Goal: Task Accomplishment & Management: Manage account settings

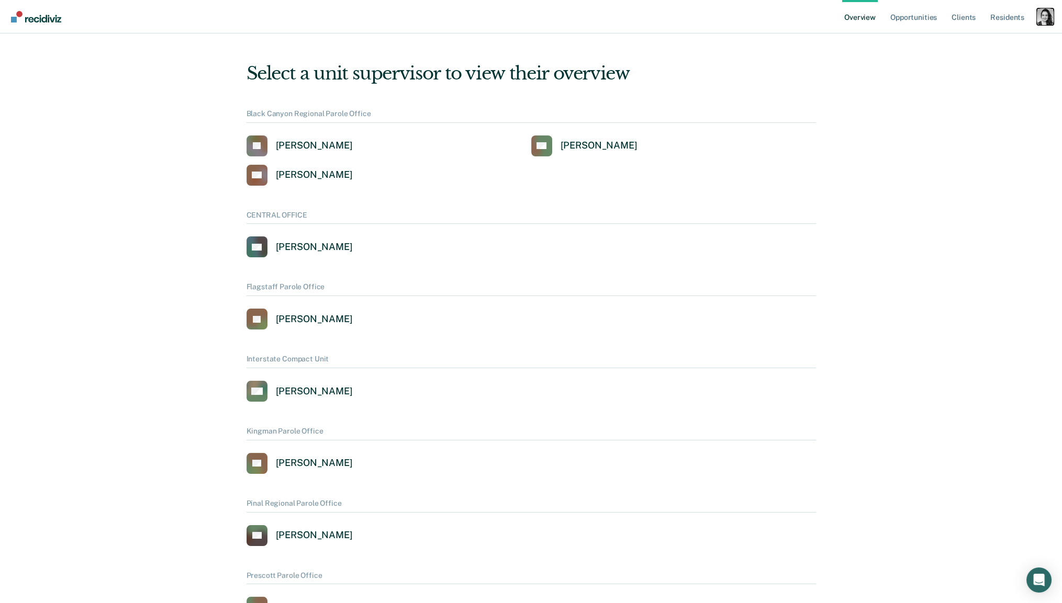
click at [1037, 18] on div "Profile dropdown button" at bounding box center [1045, 16] width 17 height 17
click at [982, 39] on link "Profile" at bounding box center [1003, 42] width 84 height 9
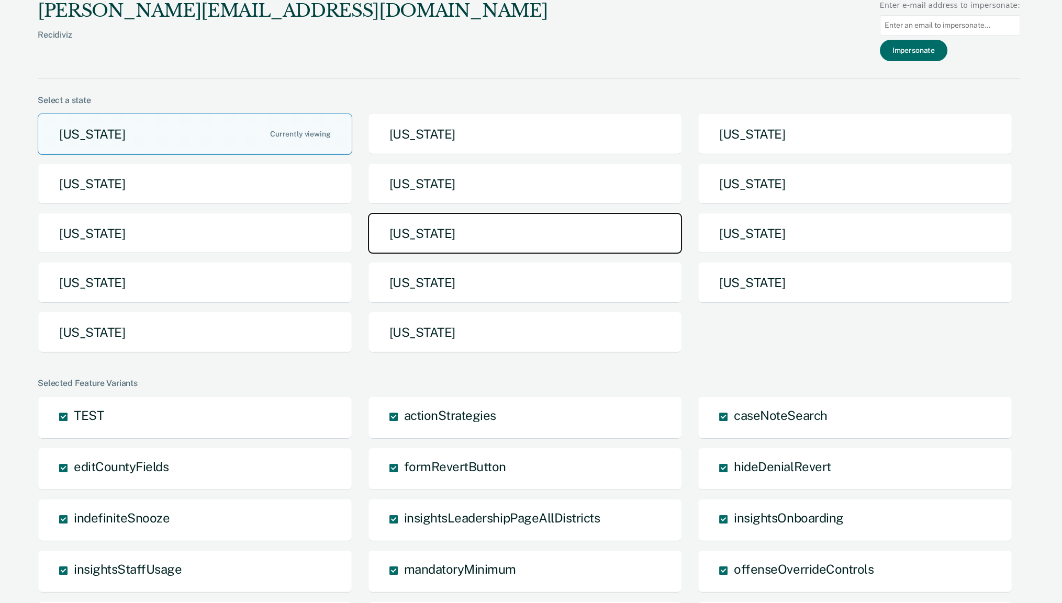
click at [399, 243] on button "[US_STATE]" at bounding box center [525, 233] width 315 height 41
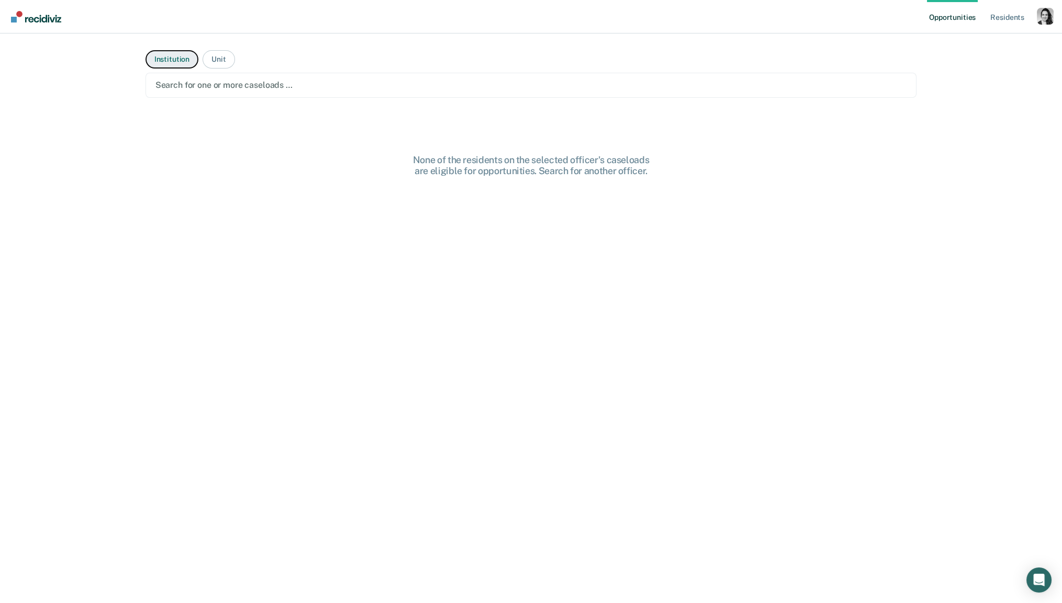
click at [170, 62] on button "Institution" at bounding box center [171, 59] width 53 height 18
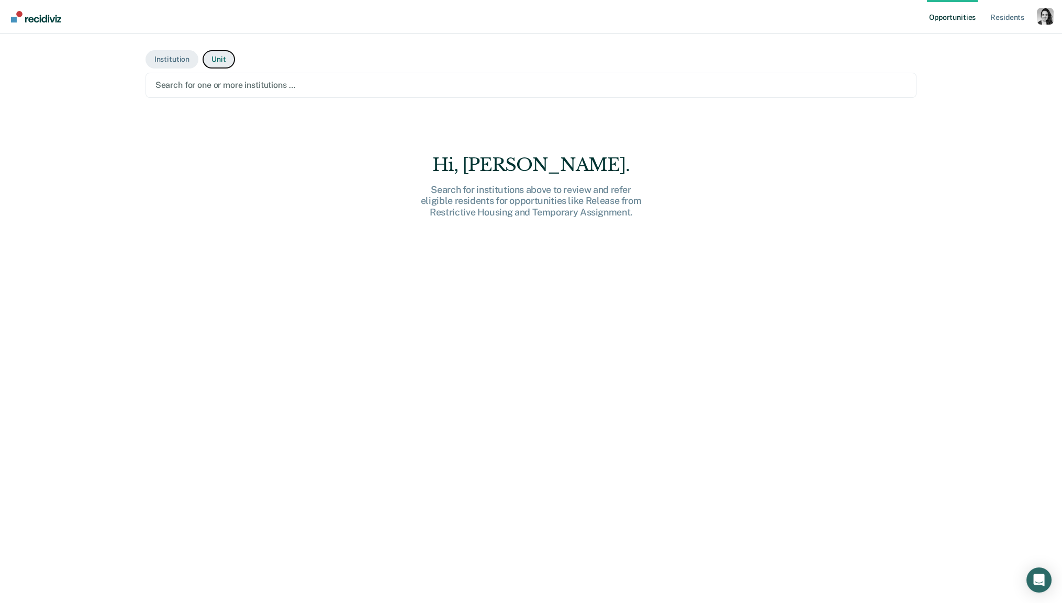
click at [218, 59] on button "Unit" at bounding box center [219, 59] width 32 height 18
click at [234, 77] on div "Search for one or more units …" at bounding box center [530, 85] width 771 height 25
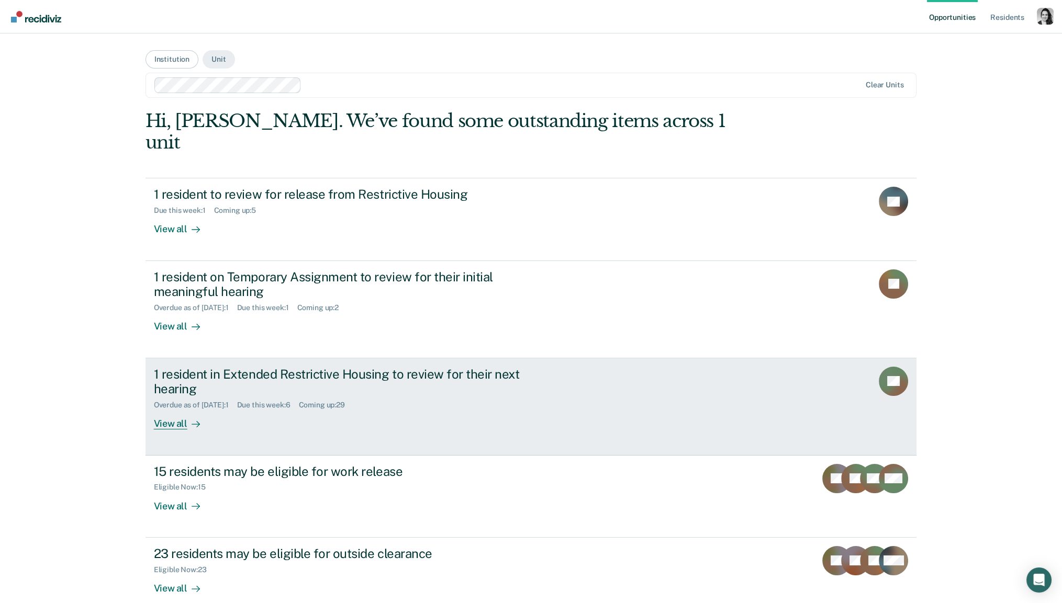
scroll to position [35, 0]
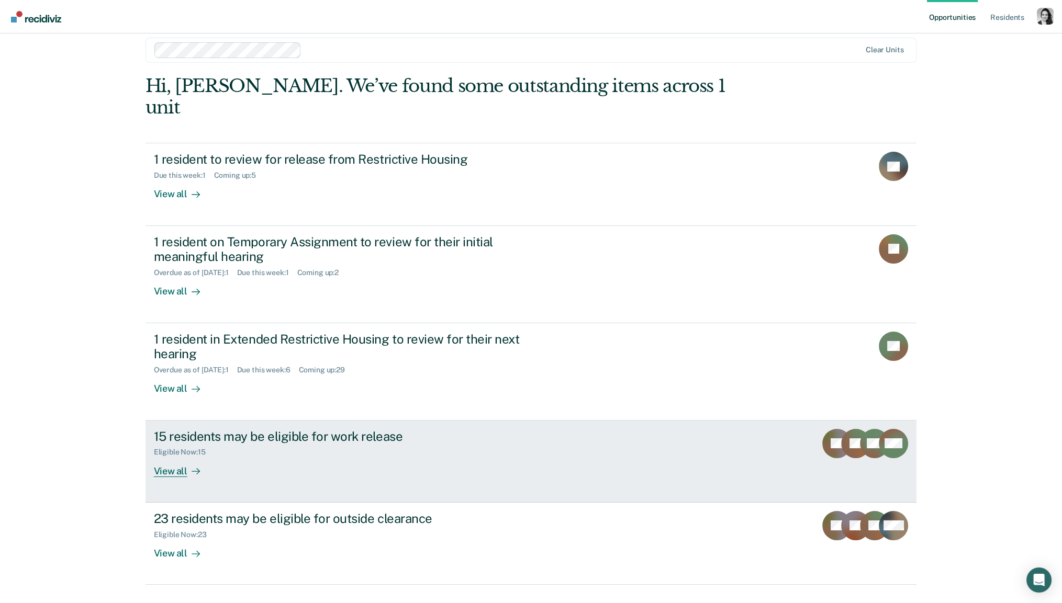
click at [233, 429] on div "15 residents may be eligible for work release" at bounding box center [337, 436] width 367 height 15
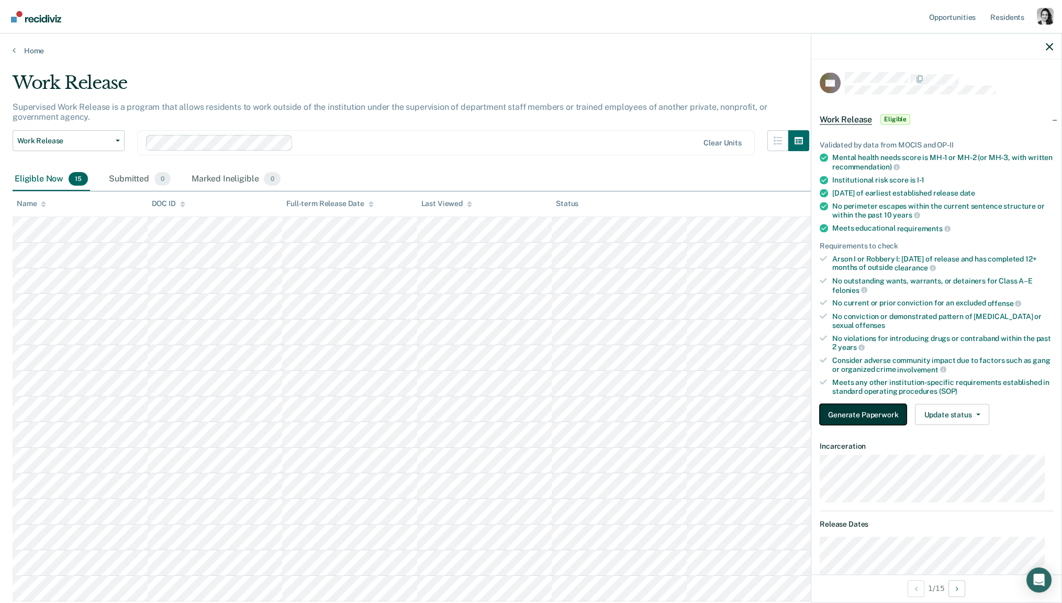
click at [895, 408] on button "Generate Paperwork" at bounding box center [863, 414] width 87 height 21
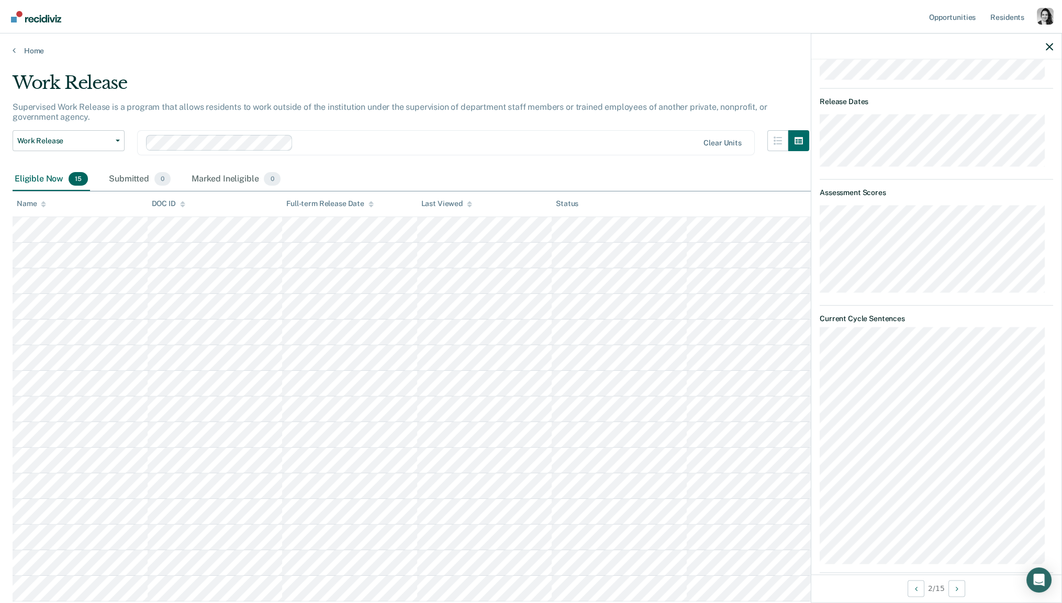
scroll to position [14, 0]
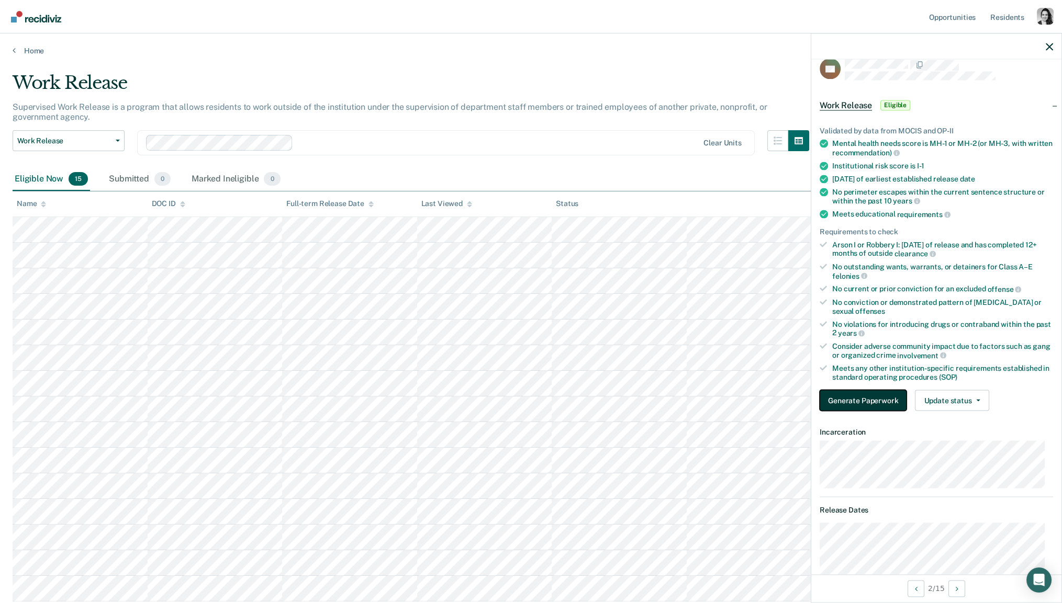
click at [873, 391] on button "Generate Paperwork" at bounding box center [863, 400] width 87 height 21
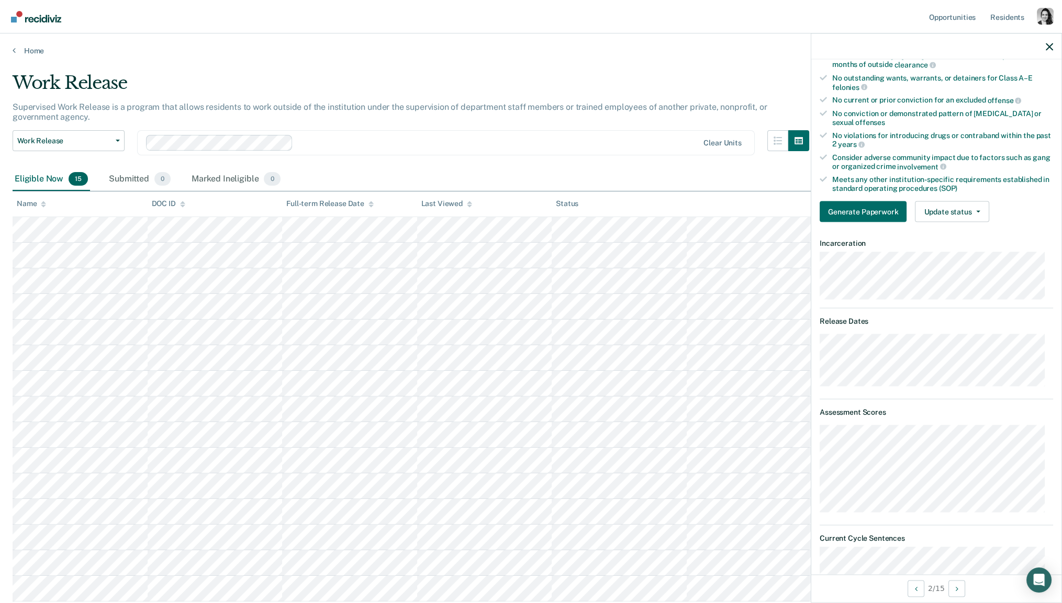
scroll to position [465, 0]
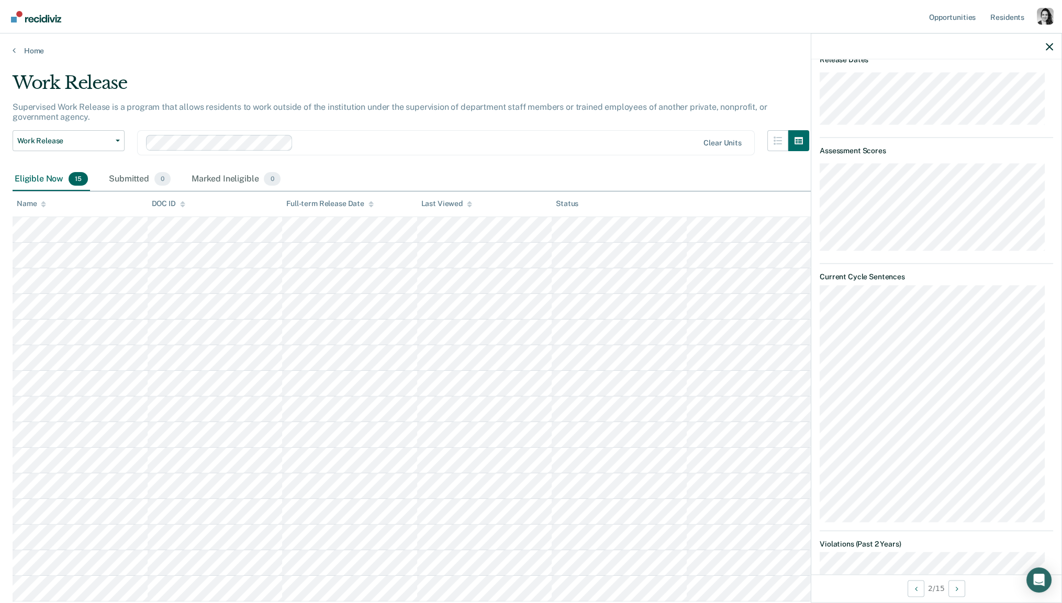
click at [814, 300] on div "ZC Work Release Eligible Validated by data from MOCIS and OP-II Mental health n…" at bounding box center [936, 317] width 250 height 515
click at [816, 334] on div "ZC Work Release Eligible Validated by data from MOCIS and OP-II Mental health n…" at bounding box center [936, 317] width 250 height 515
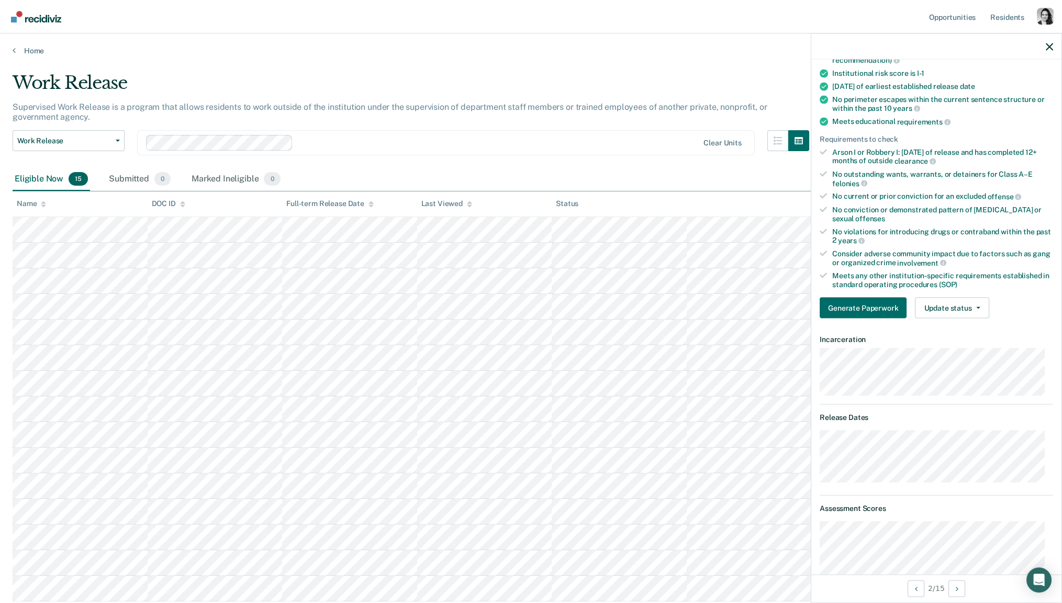
scroll to position [0, 0]
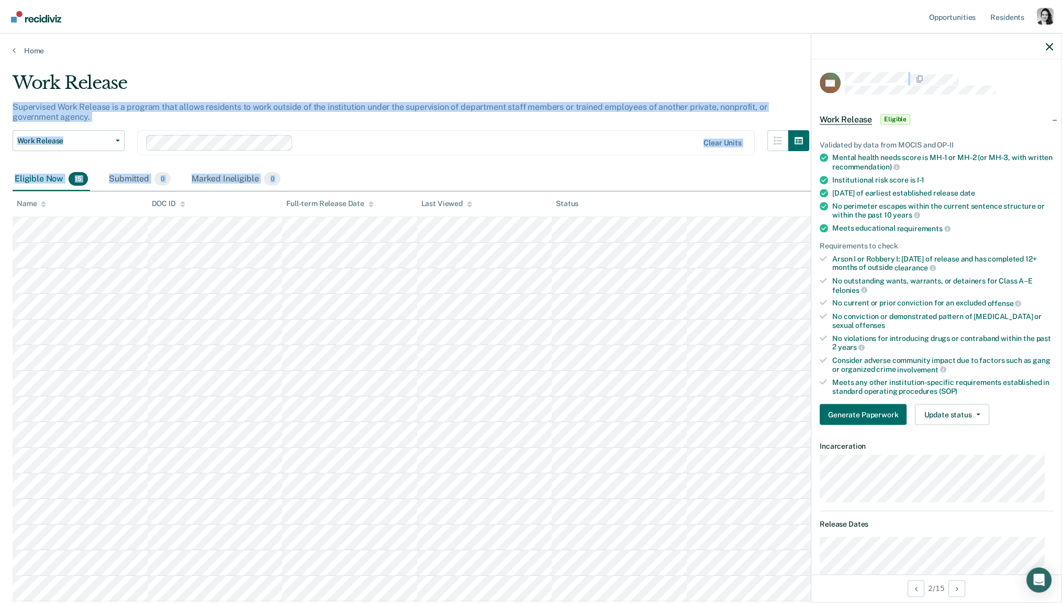
drag, startPoint x: 903, startPoint y: 98, endPoint x: 811, endPoint y: 73, distance: 95.5
click at [801, 73] on body "Looks like you’re using Internet Explorer 11. For faster loading and a better e…" at bounding box center [531, 301] width 1062 height 603
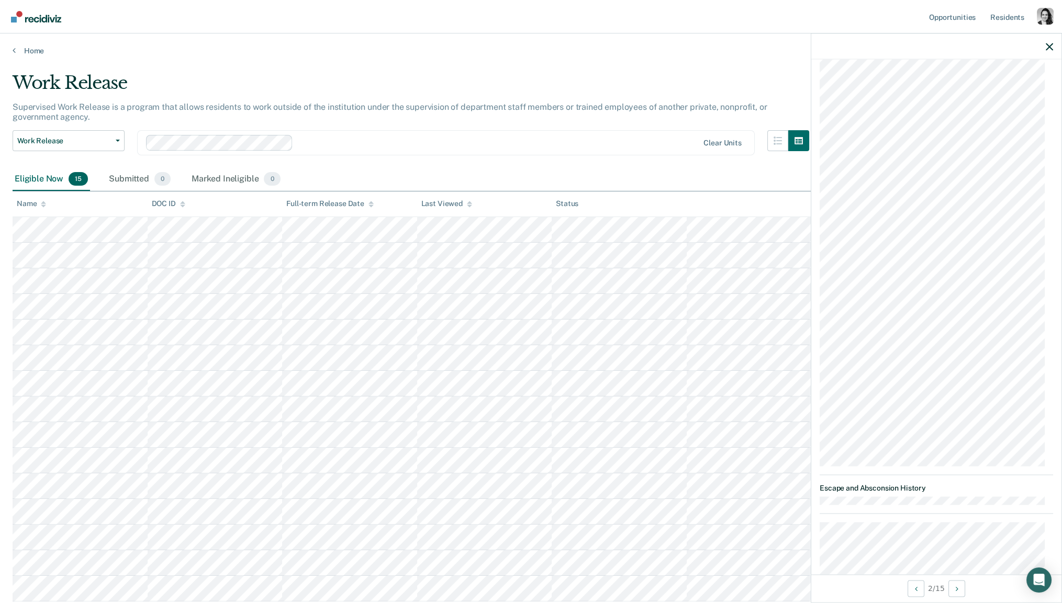
scroll to position [1032, 0]
click at [819, 226] on div "ZC Work Release Eligible Validated by data from MOCIS and OP-II Mental health n…" at bounding box center [936, 317] width 250 height 515
click at [814, 85] on div "ZC Work Release Eligible Validated by data from MOCIS and OP-II Mental health n…" at bounding box center [936, 317] width 250 height 515
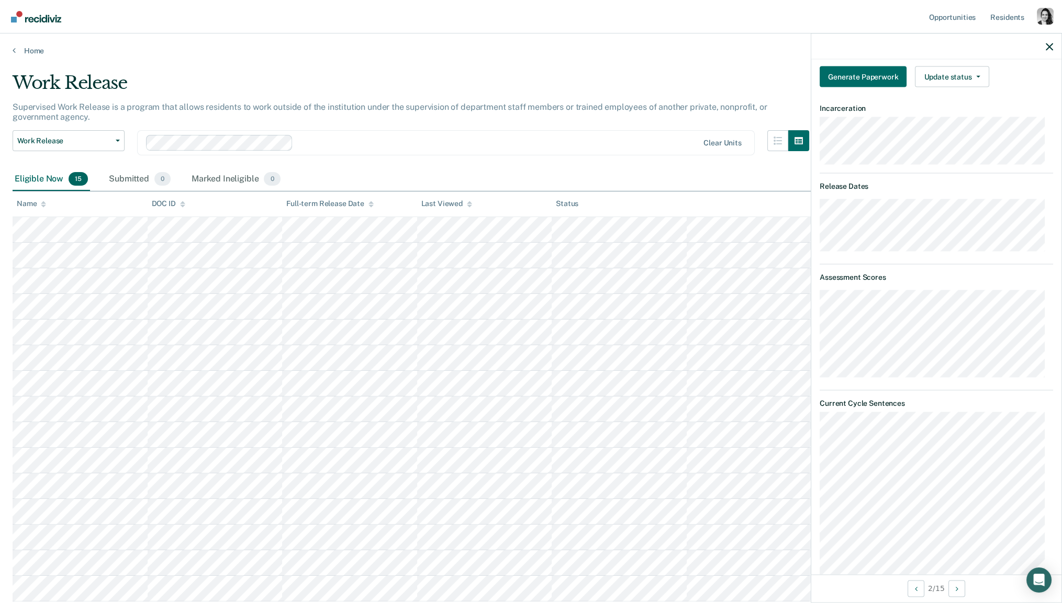
scroll to position [0, 0]
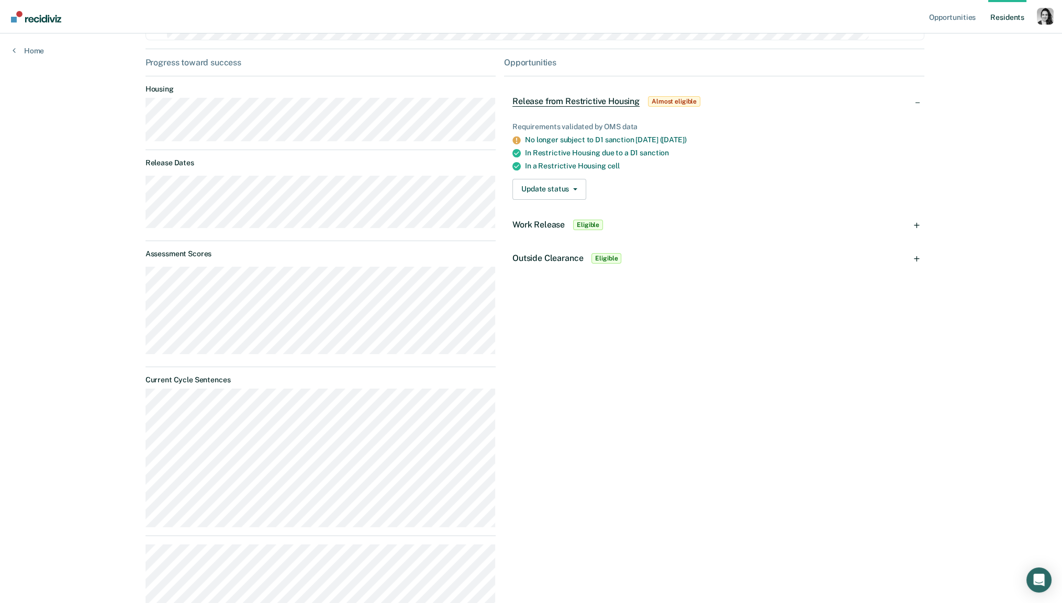
scroll to position [93, 0]
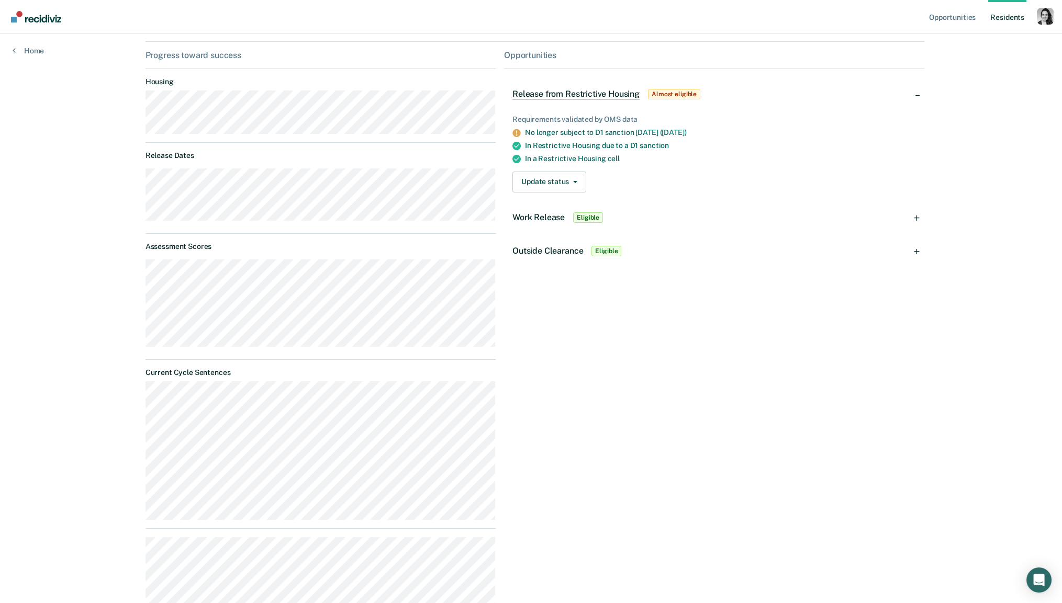
click at [29, 46] on div "Home" at bounding box center [28, 44] width 57 height 22
click at [32, 51] on link "Home" at bounding box center [28, 50] width 31 height 9
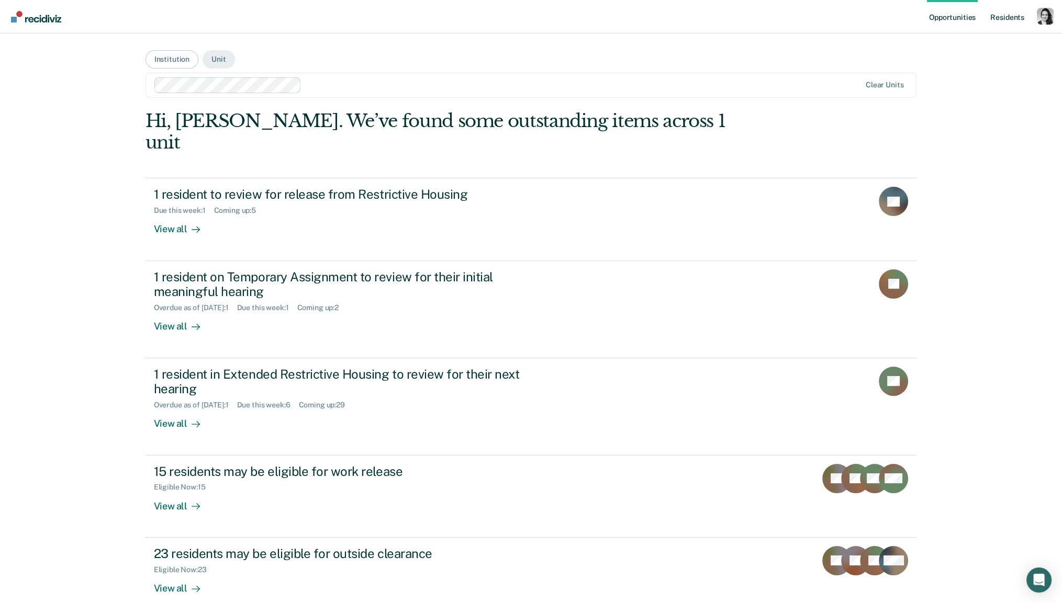
click at [1014, 17] on link "Resident s" at bounding box center [1007, 16] width 38 height 33
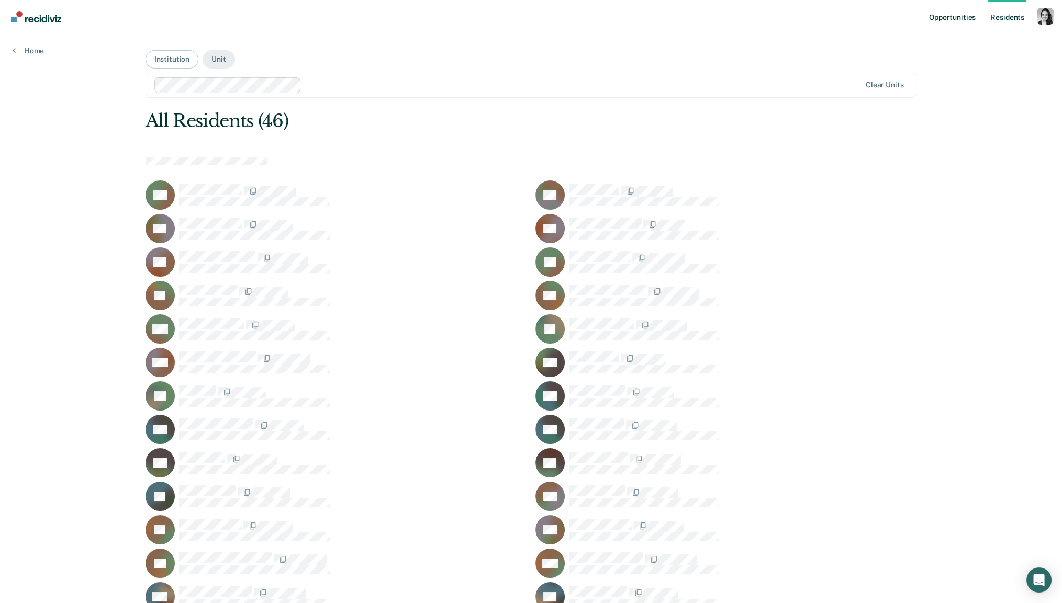
click at [954, 21] on link "Opportunities" at bounding box center [952, 16] width 51 height 33
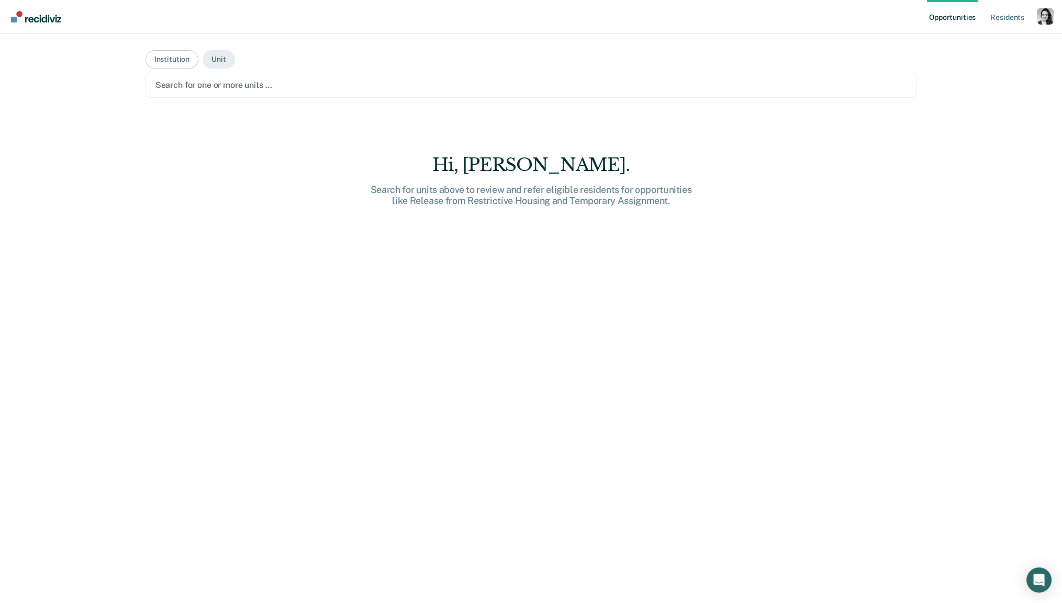
click at [298, 83] on div at bounding box center [531, 85] width 752 height 12
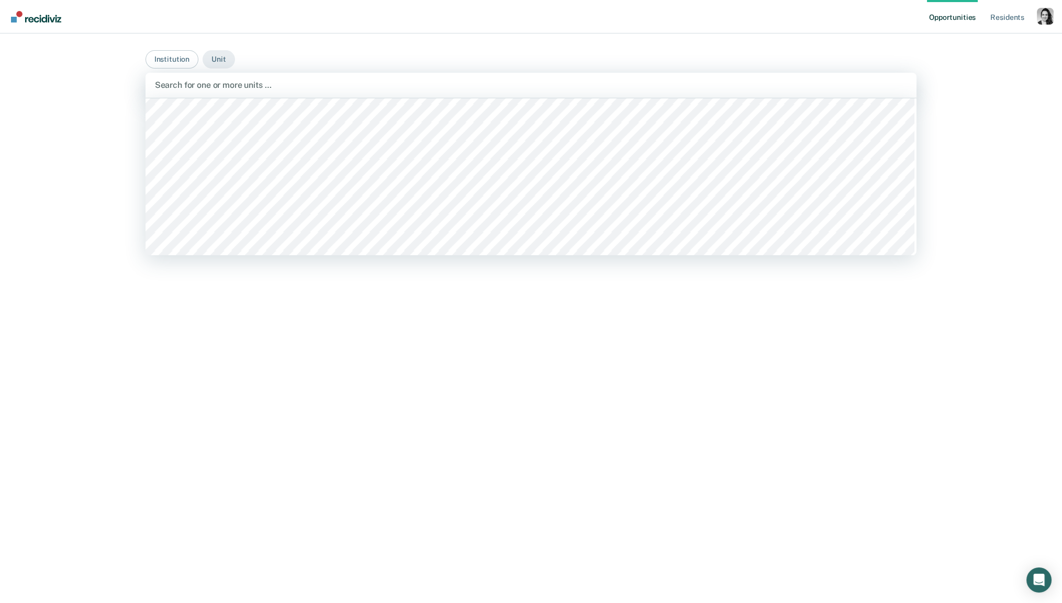
scroll to position [324, 0]
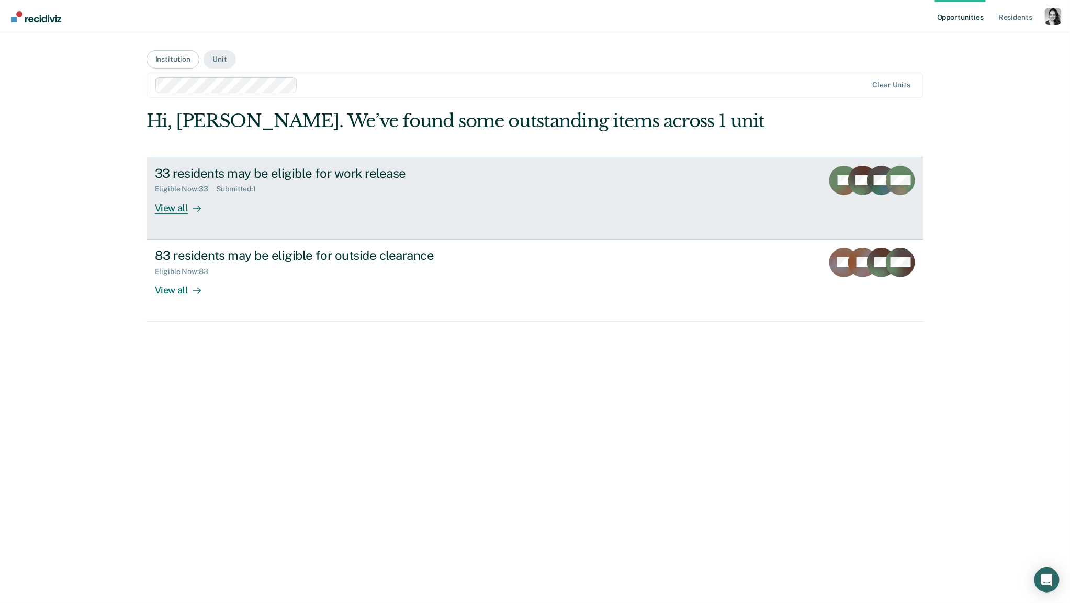
click at [304, 174] on div "33 residents may be eligible for work release" at bounding box center [338, 173] width 367 height 15
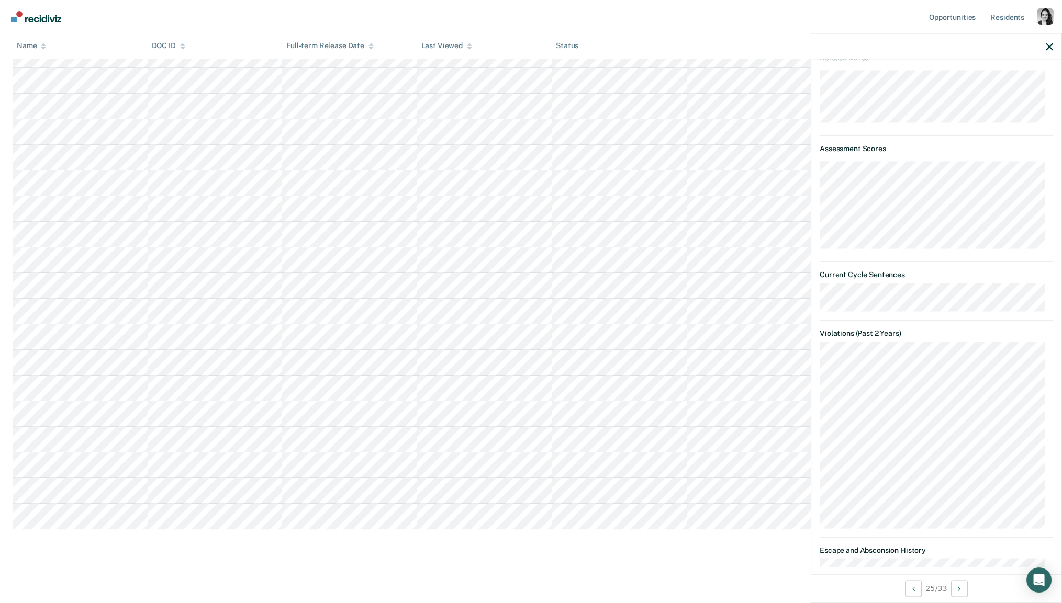
scroll to position [55, 0]
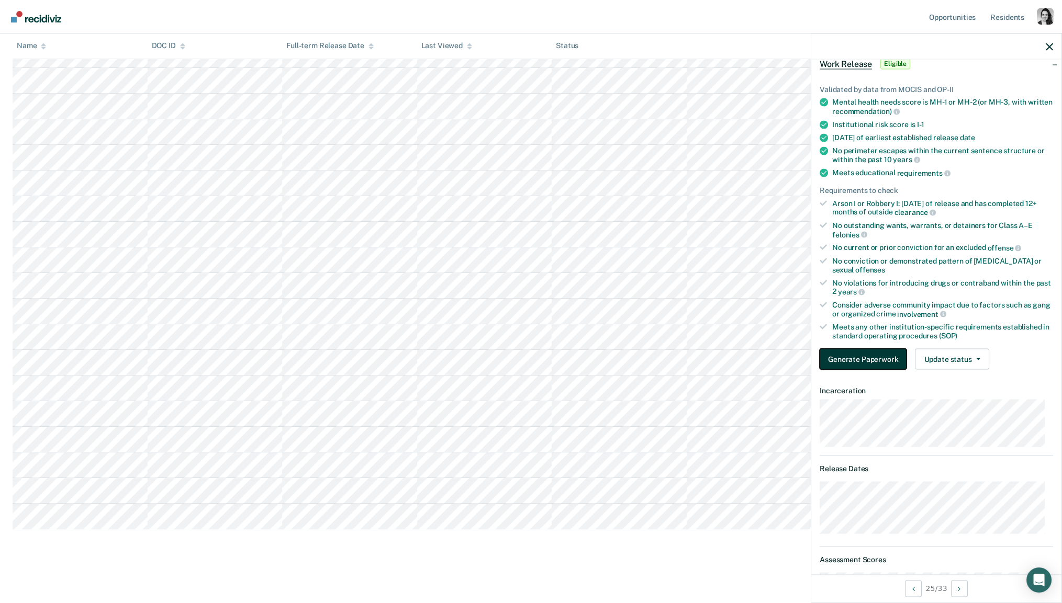
click at [861, 356] on button "Generate Paperwork" at bounding box center [863, 359] width 87 height 21
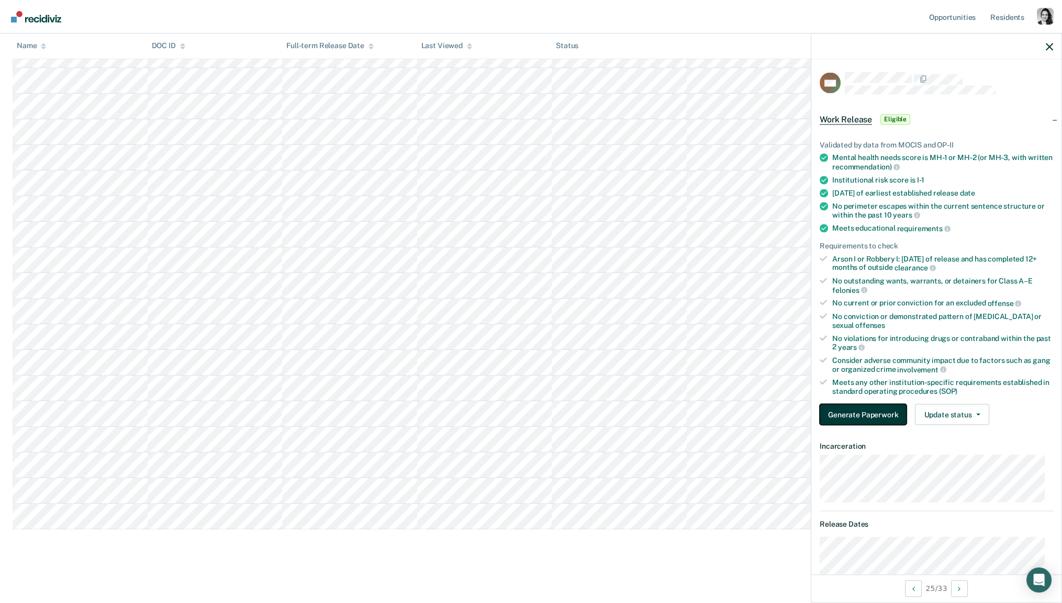
scroll to position [75, 0]
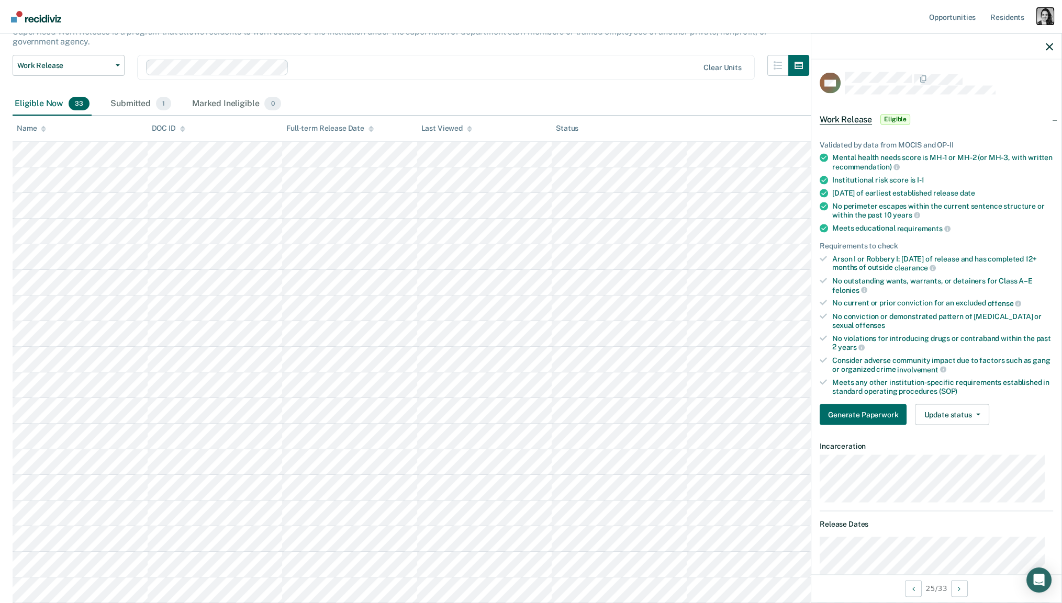
click at [1049, 20] on div "Profile dropdown button" at bounding box center [1045, 16] width 17 height 17
click at [971, 46] on link "Profile" at bounding box center [1000, 42] width 89 height 9
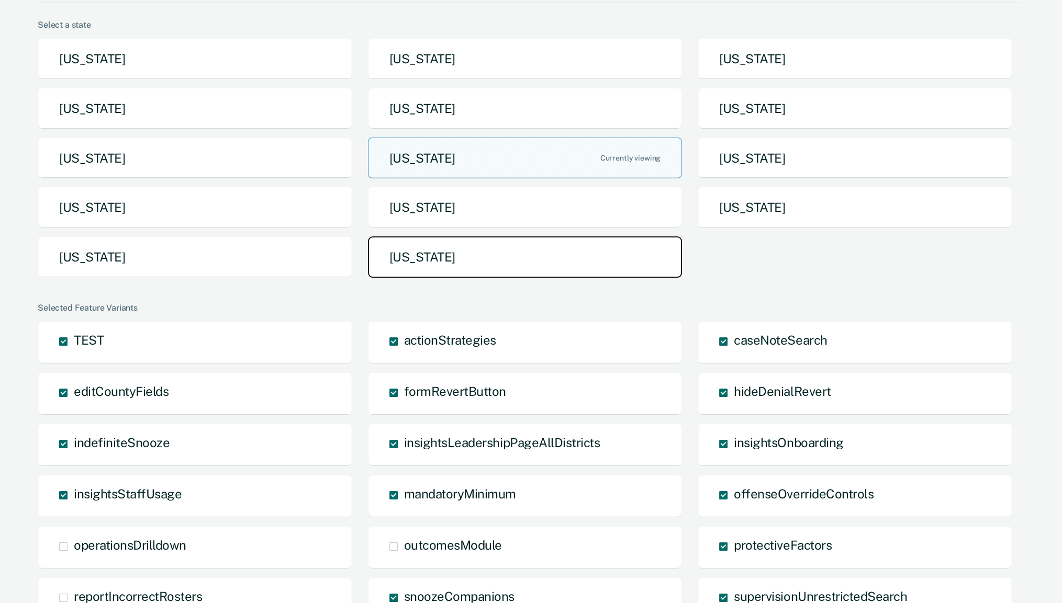
click at [466, 261] on button "[US_STATE]" at bounding box center [525, 257] width 315 height 41
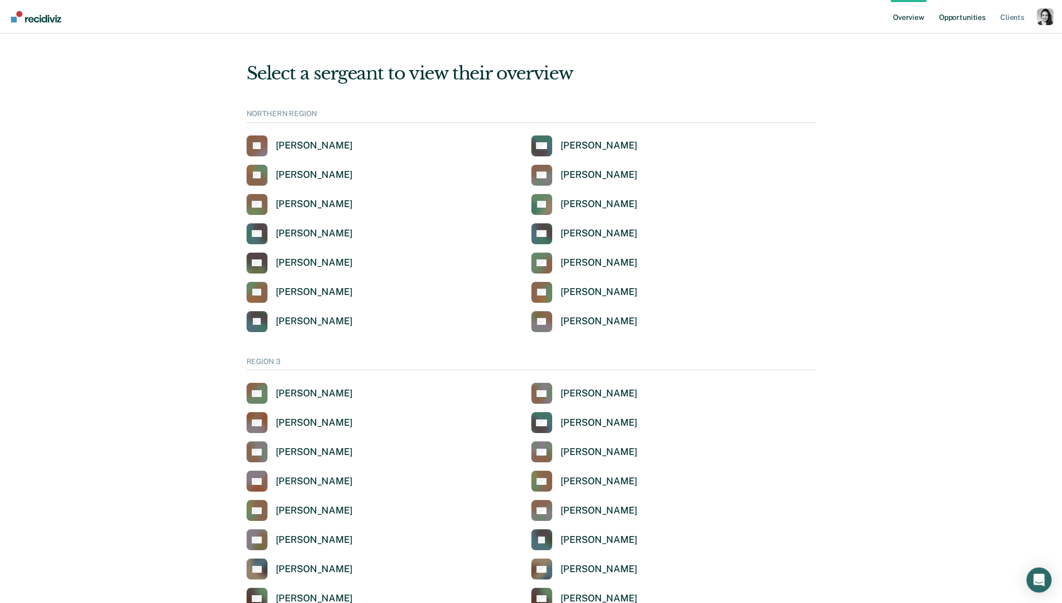
click at [984, 16] on link "Opportunities" at bounding box center [962, 16] width 51 height 33
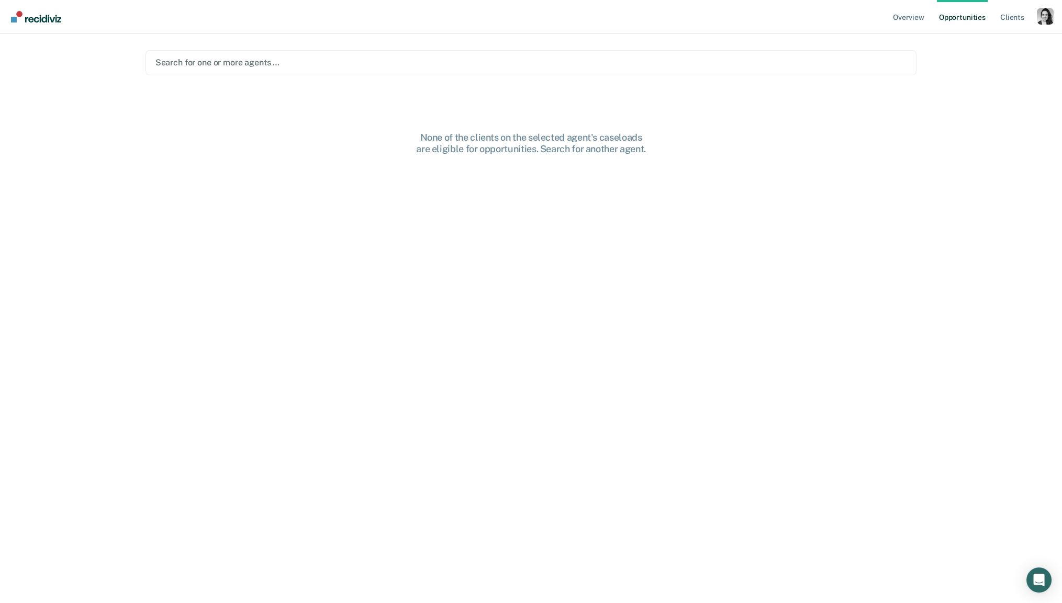
click at [288, 70] on div "Search for one or more agents …" at bounding box center [530, 62] width 771 height 25
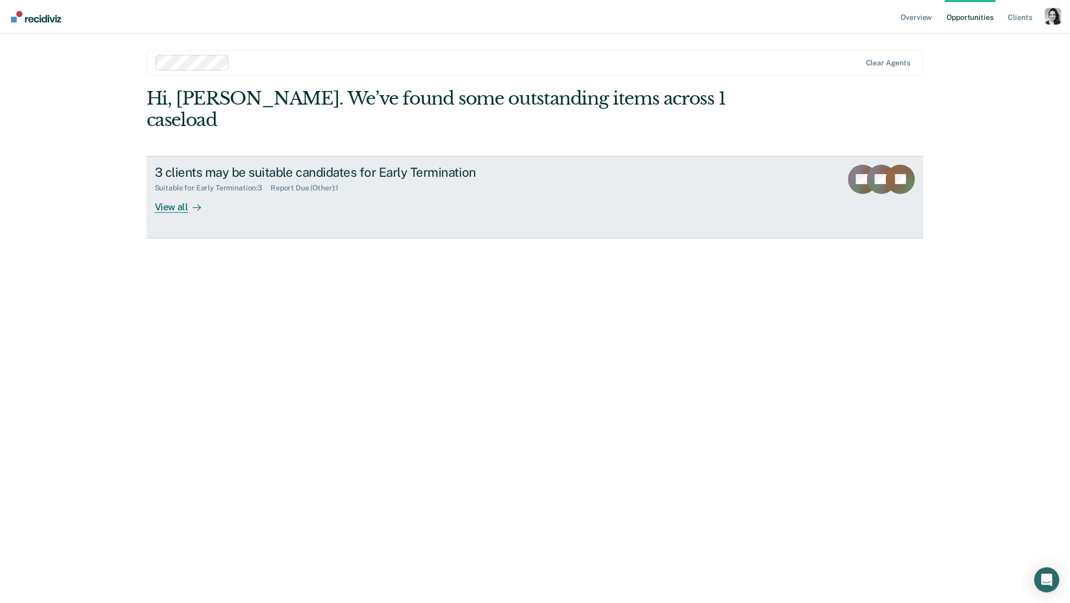
click at [379, 165] on div "3 clients may be suitable candidates for Early Termination" at bounding box center [338, 172] width 367 height 15
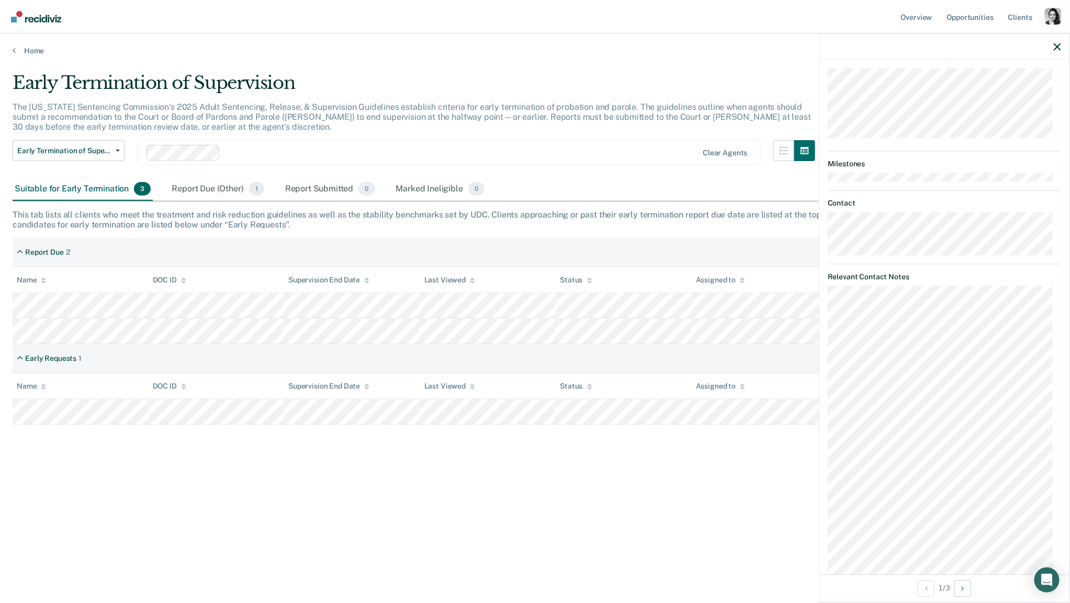
scroll to position [443, 0]
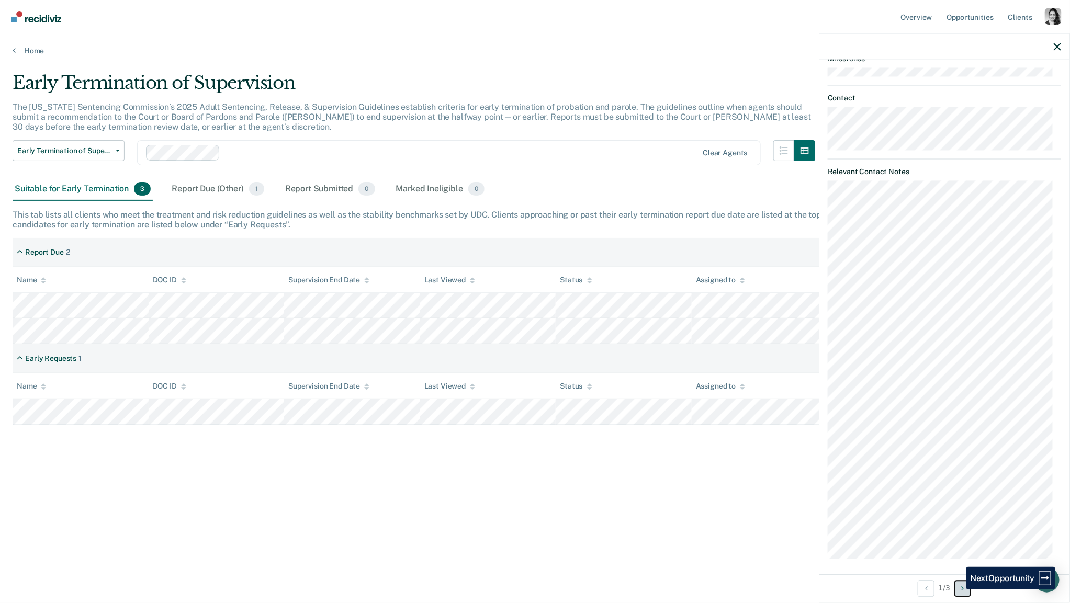
click at [959, 589] on button "Next Opportunity" at bounding box center [963, 588] width 17 height 17
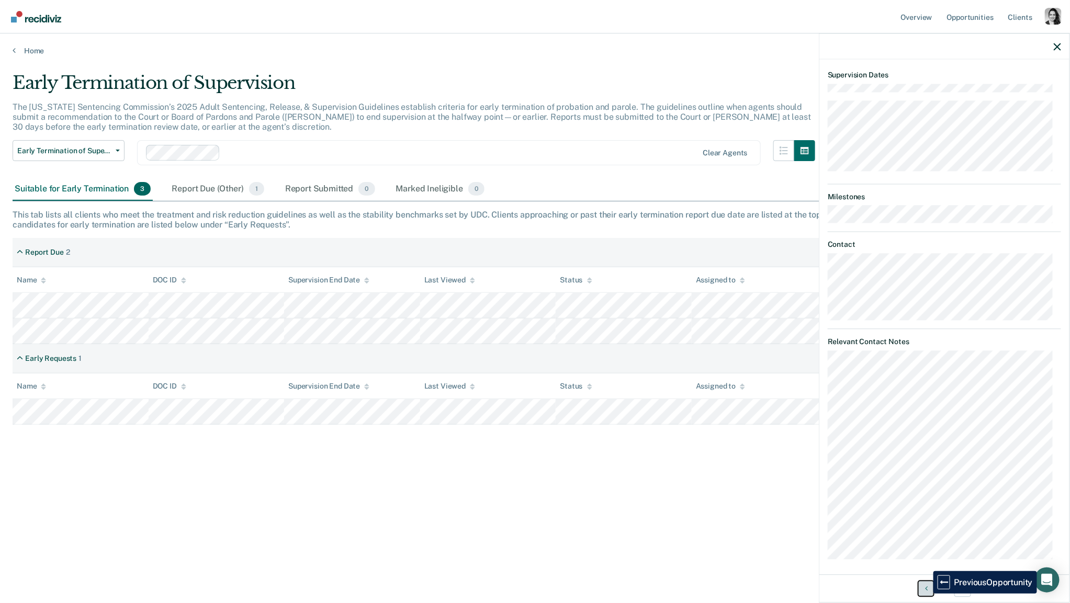
click at [926, 593] on button "Previous Opportunity" at bounding box center [926, 588] width 17 height 17
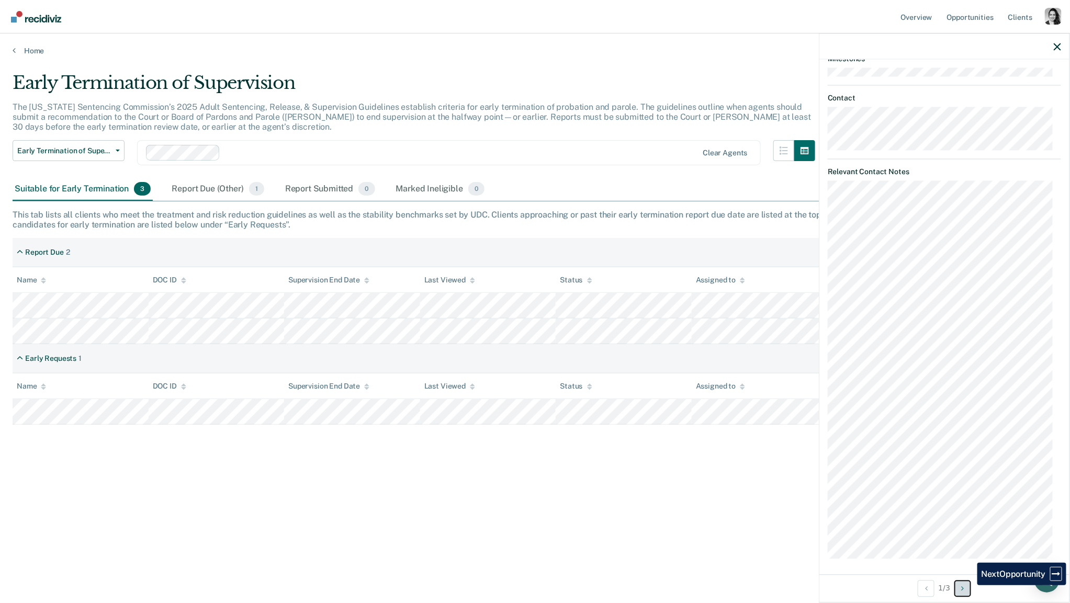
click at [969, 587] on button "Next Opportunity" at bounding box center [963, 588] width 17 height 17
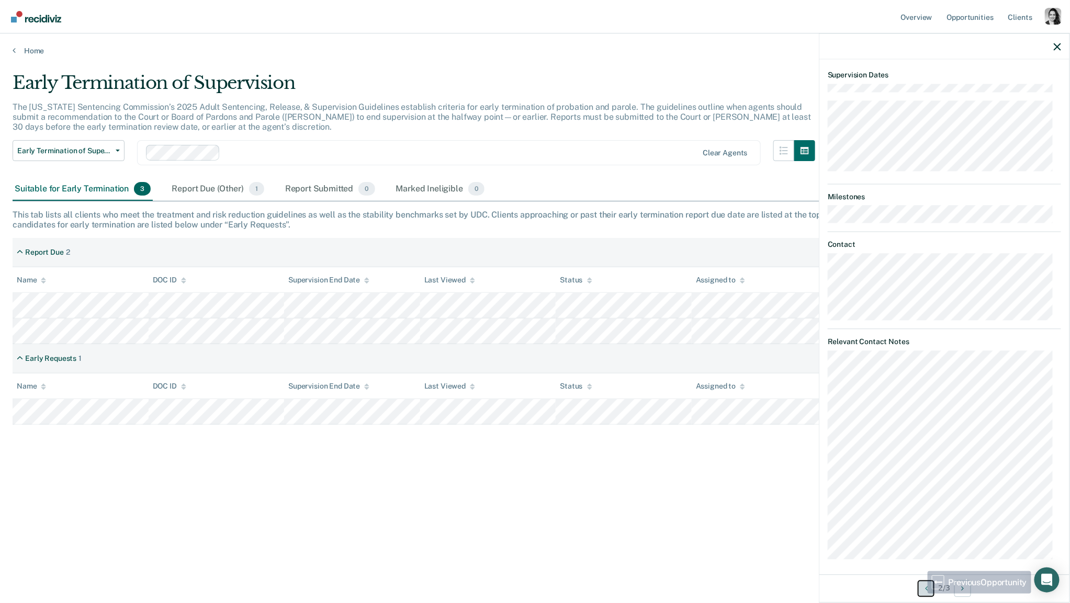
click at [923, 591] on button "Previous Opportunity" at bounding box center [926, 588] width 17 height 17
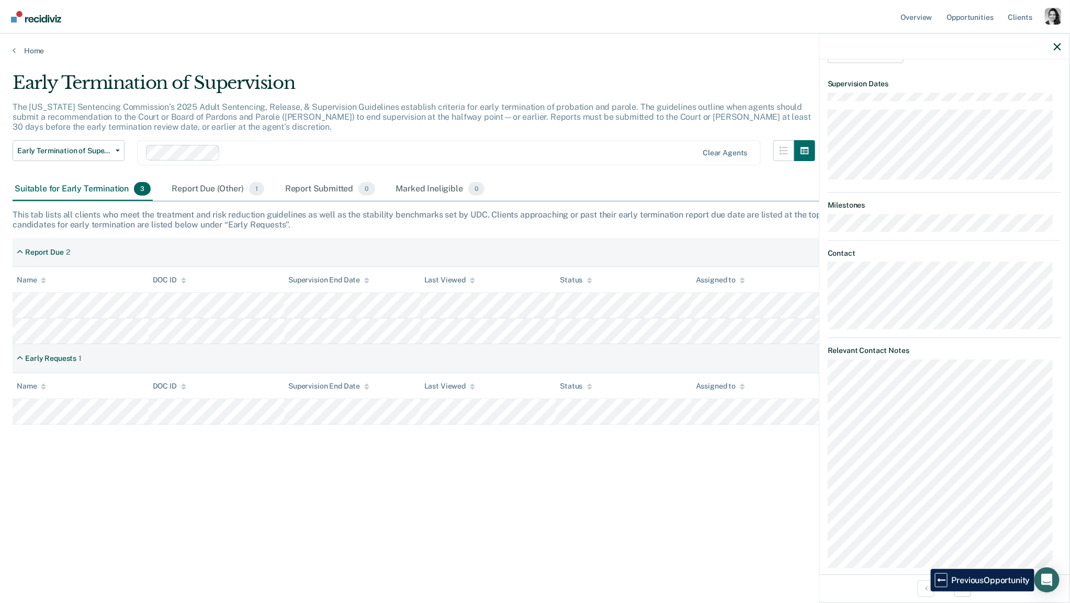
scroll to position [443, 0]
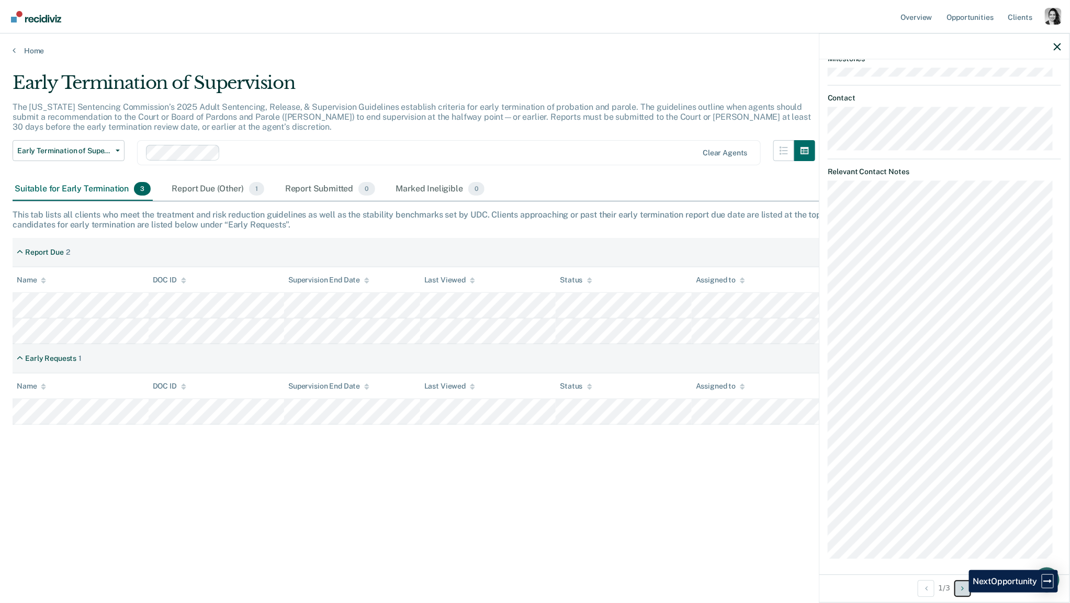
click at [961, 592] on button "Next Opportunity" at bounding box center [963, 588] width 17 height 17
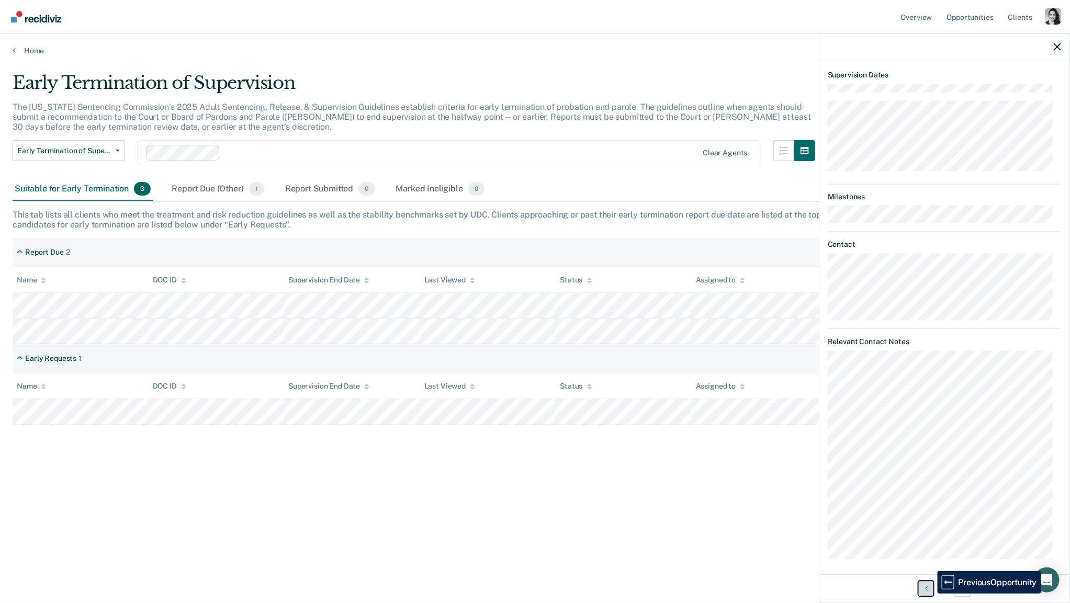
click at [930, 593] on button "Previous Opportunity" at bounding box center [926, 588] width 17 height 17
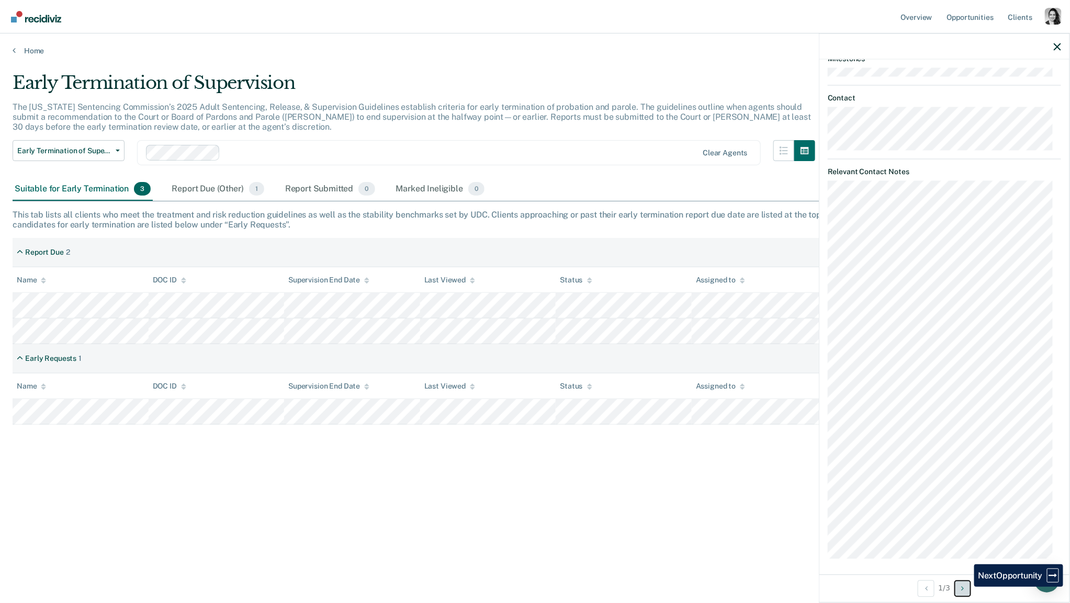
click at [967, 586] on button "Next Opportunity" at bounding box center [963, 588] width 17 height 17
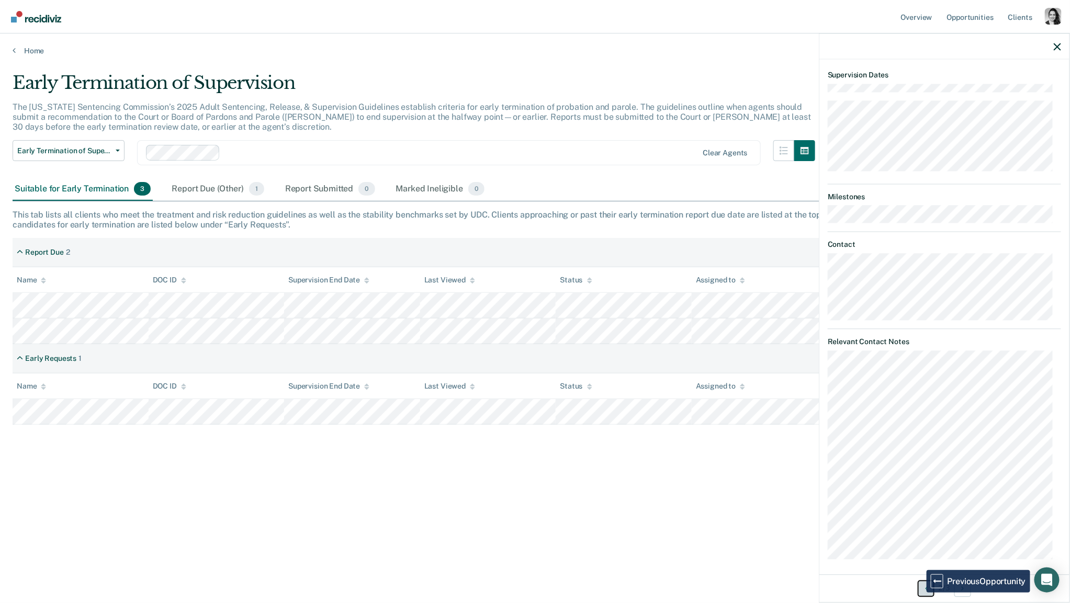
click at [919, 592] on button "Previous Opportunity" at bounding box center [926, 588] width 17 height 17
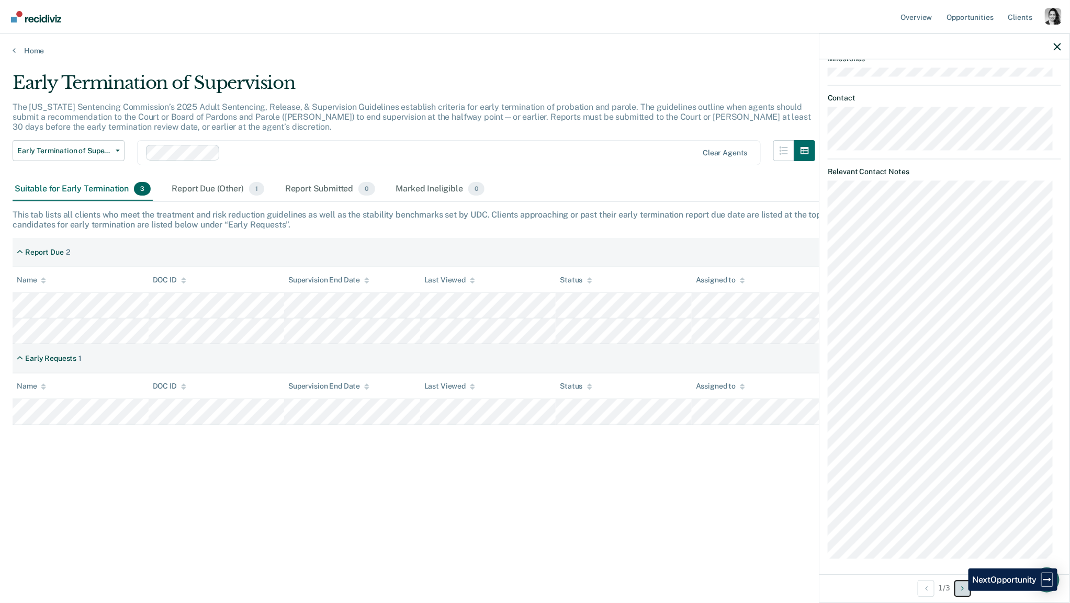
click at [961, 590] on button "Next Opportunity" at bounding box center [963, 588] width 17 height 17
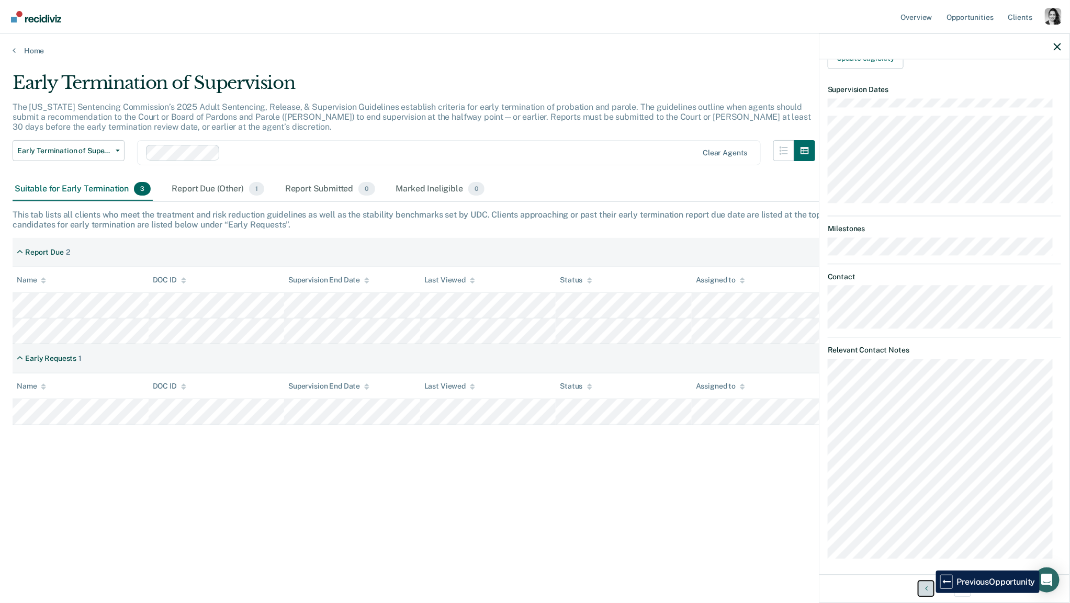
click at [928, 593] on button "Previous Opportunity" at bounding box center [926, 588] width 17 height 17
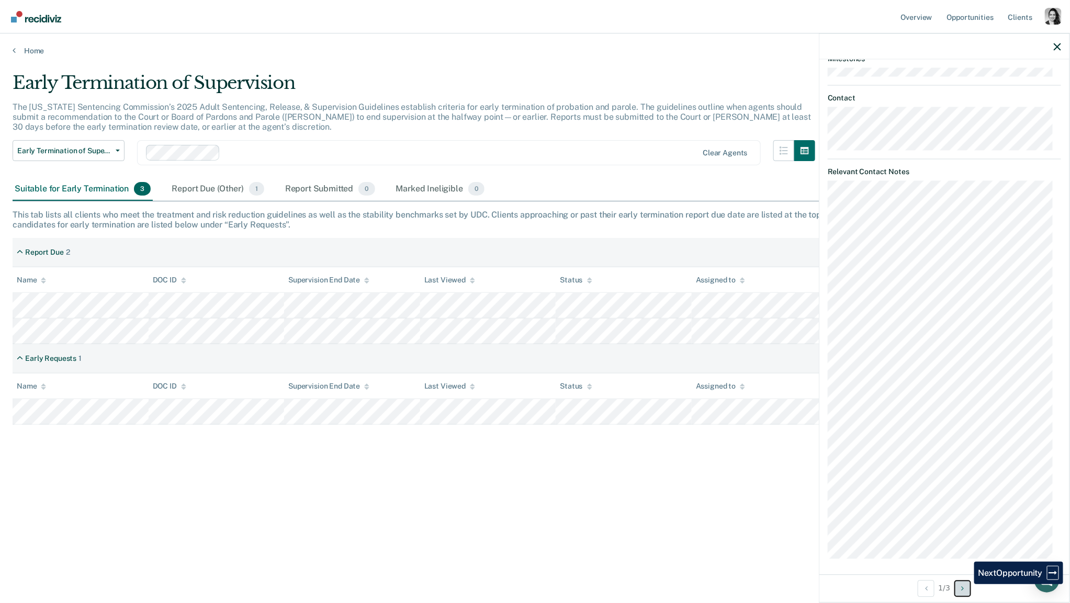
click at [967, 584] on button "Next Opportunity" at bounding box center [963, 588] width 17 height 17
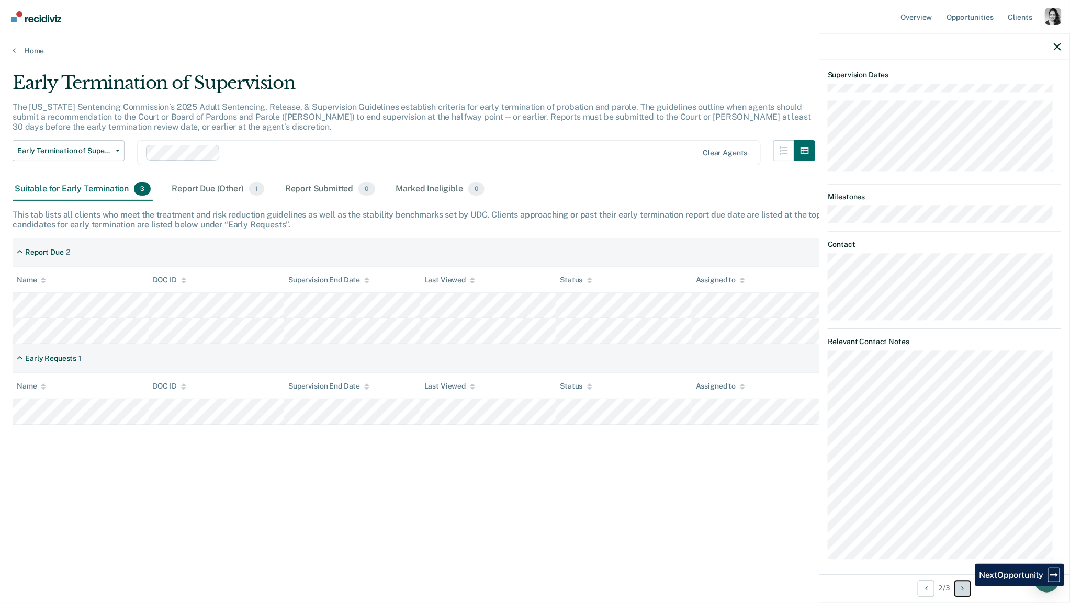
click at [968, 586] on button "Next Opportunity" at bounding box center [963, 588] width 17 height 17
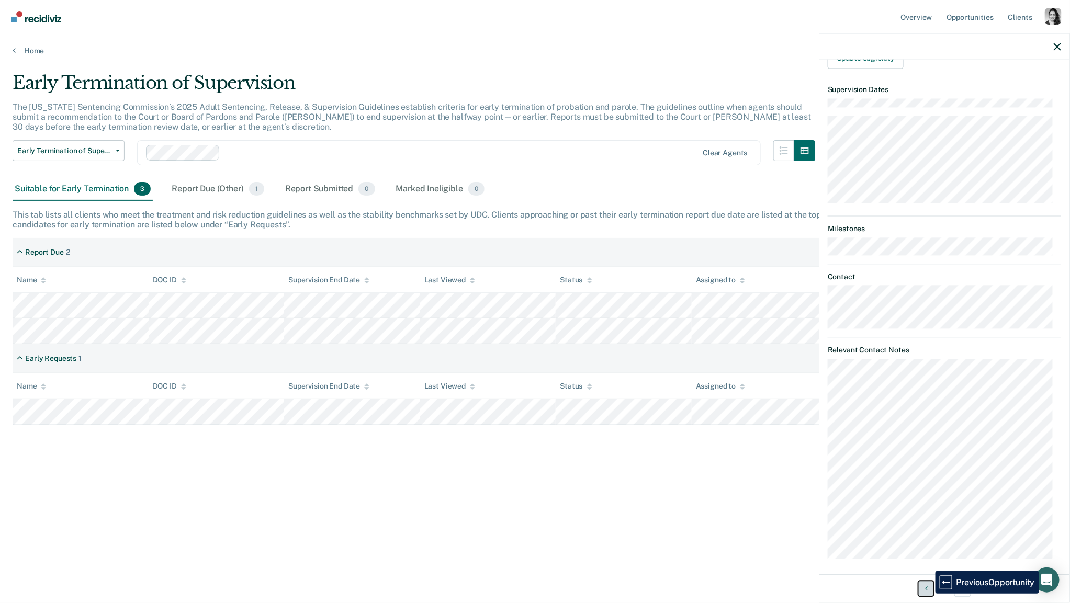
click at [928, 593] on button "Previous Opportunity" at bounding box center [926, 588] width 17 height 17
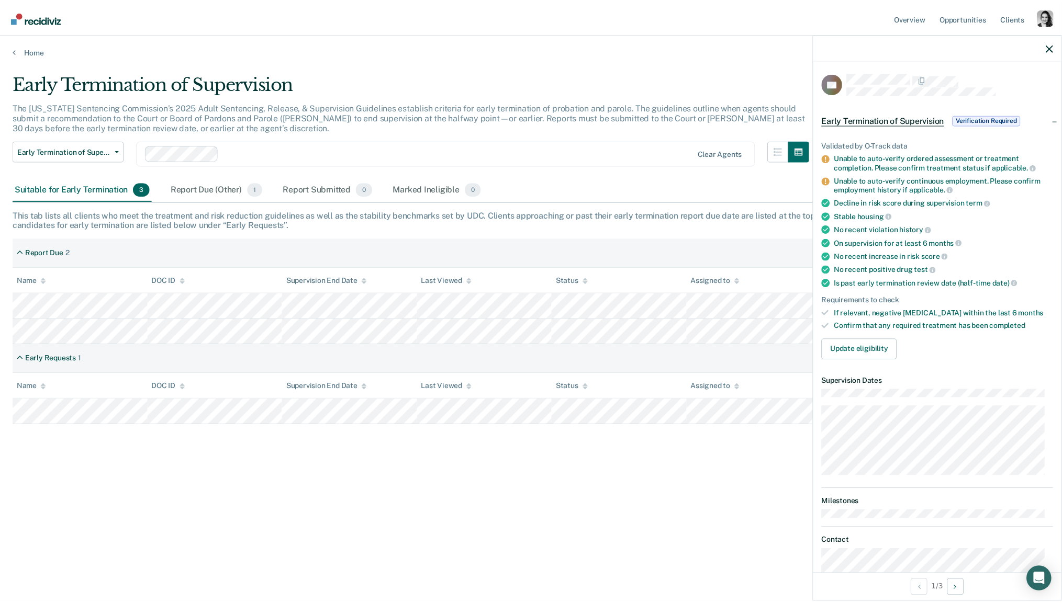
scroll to position [443, 0]
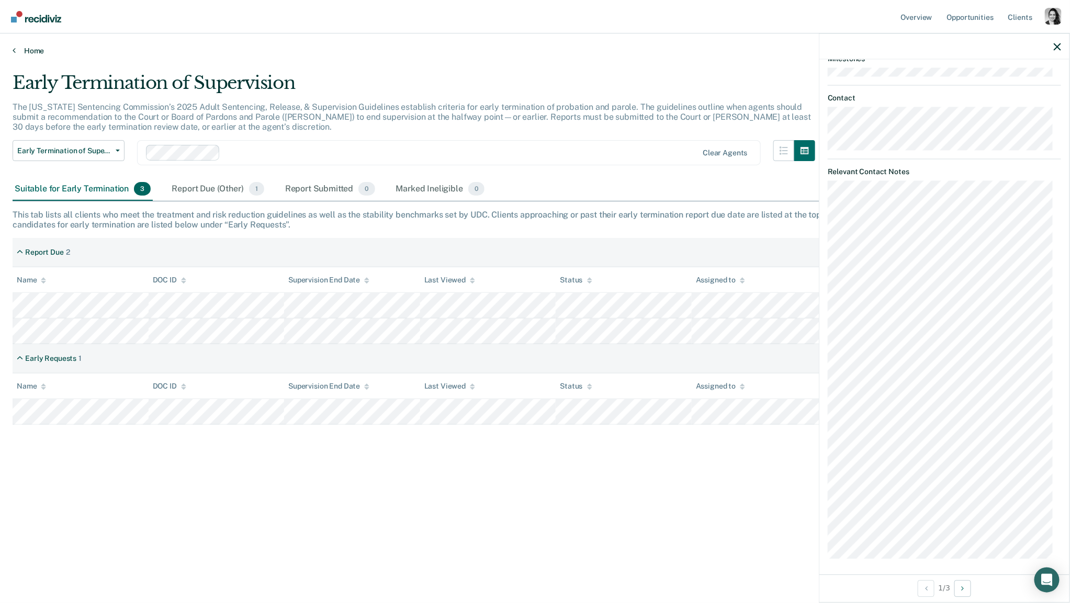
click at [37, 50] on link "Home" at bounding box center [535, 50] width 1045 height 9
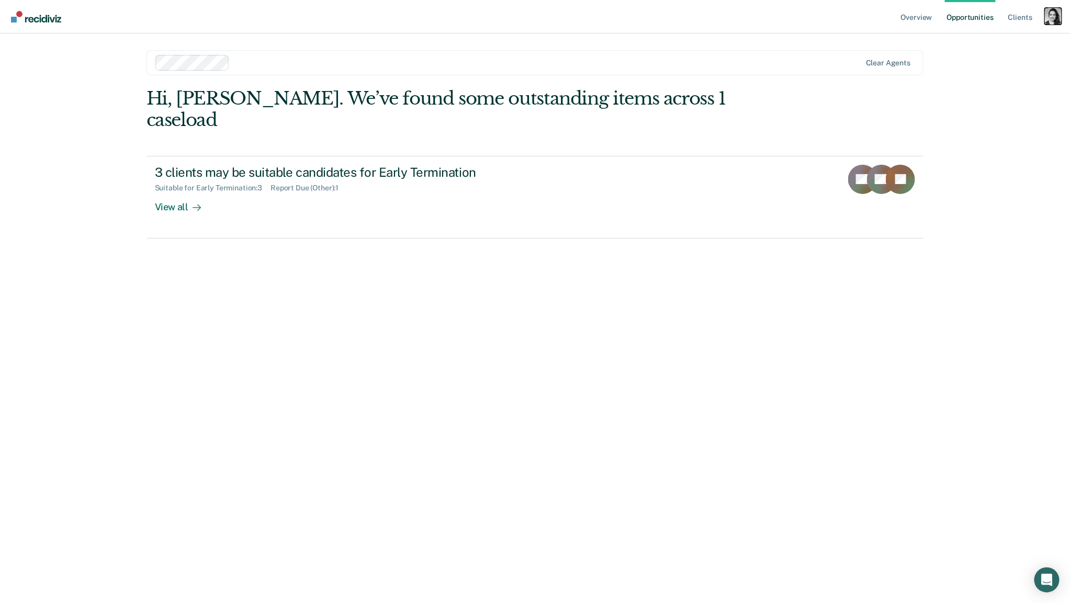
click at [1050, 16] on div "Profile dropdown button" at bounding box center [1053, 16] width 17 height 17
click at [994, 39] on link "Profile" at bounding box center [1011, 42] width 84 height 9
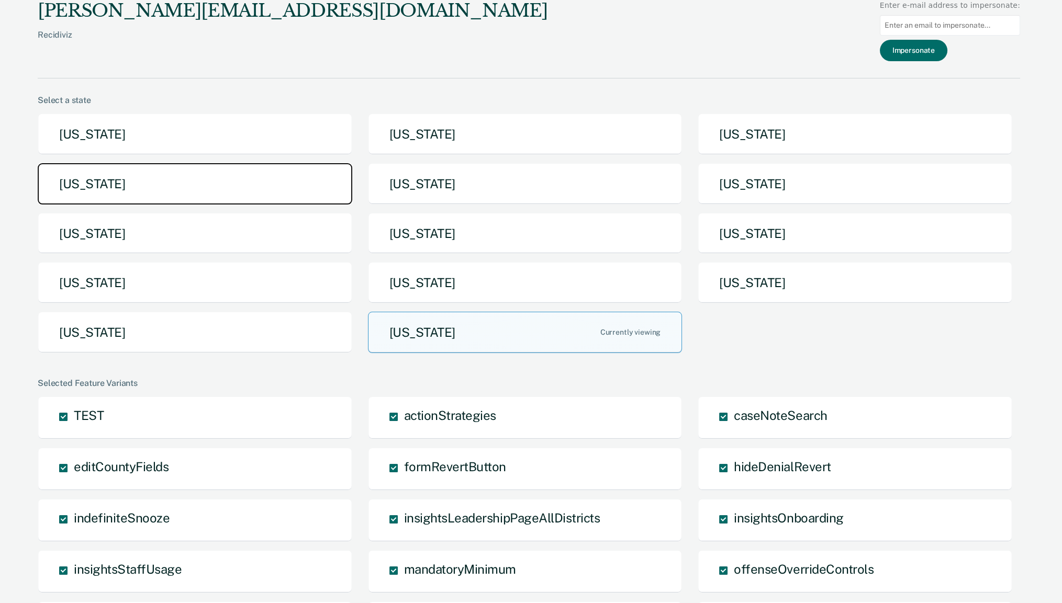
click at [136, 191] on button "[US_STATE]" at bounding box center [195, 183] width 315 height 41
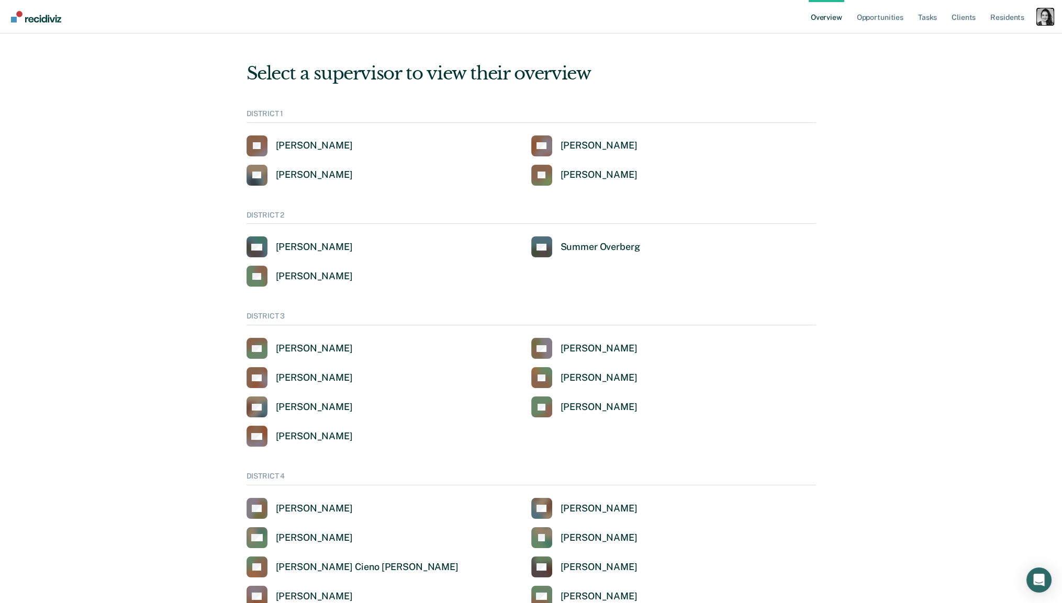
click at [1040, 17] on div "Profile dropdown button" at bounding box center [1045, 16] width 17 height 17
drag, startPoint x: 1039, startPoint y: 16, endPoint x: 1021, endPoint y: 17, distance: 18.4
click at [1039, 16] on div "Profile dropdown button" at bounding box center [1045, 16] width 17 height 17
click at [885, 21] on link "Opportunities" at bounding box center [880, 16] width 51 height 33
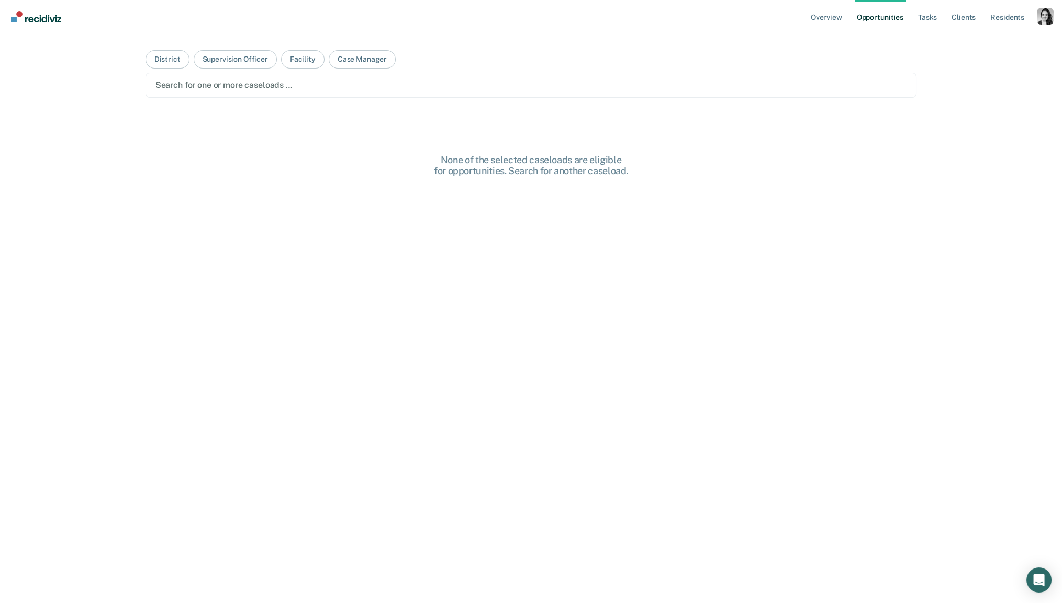
click at [388, 61] on main "District Supervision Officer Facility Case Manager Search for one or more casel…" at bounding box center [531, 305] width 797 height 545
click at [349, 71] on main "District Supervision Officer Facility Case Manager Search for one or more casel…" at bounding box center [531, 305] width 797 height 545
click at [350, 61] on button "Case Manager" at bounding box center [362, 59] width 67 height 18
click at [350, 98] on main "District Supervision Officer Facility Case Manager Search for one or more case …" at bounding box center [531, 305] width 797 height 545
click at [352, 92] on div "Search for one or more case managers …" at bounding box center [530, 85] width 771 height 25
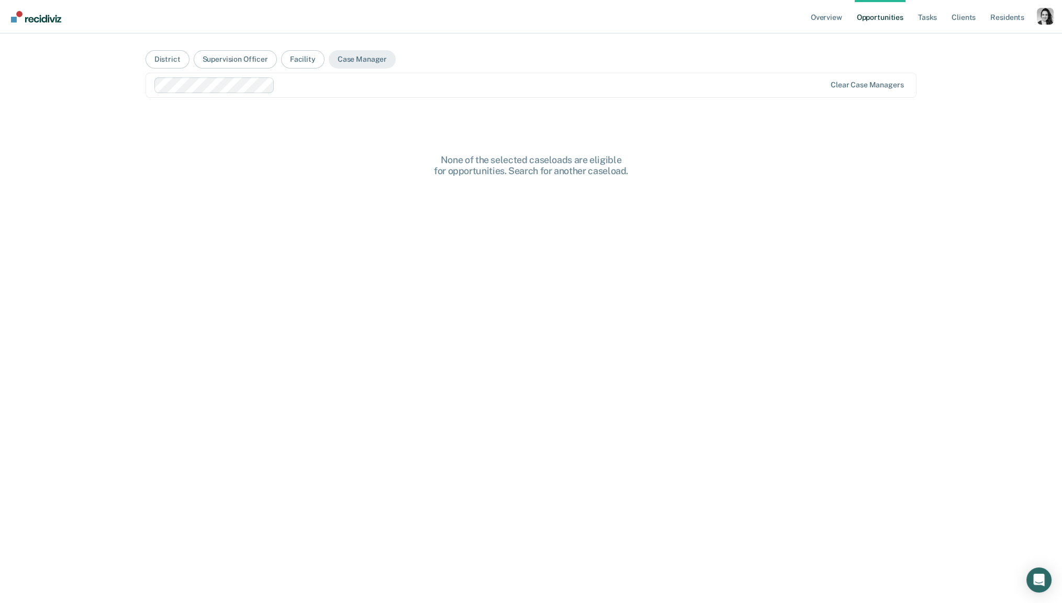
click at [377, 93] on div "Clear case managers" at bounding box center [530, 85] width 771 height 25
click at [405, 90] on div at bounding box center [596, 85] width 460 height 12
click at [488, 87] on div at bounding box center [635, 85] width 380 height 12
click at [314, 61] on button "Facility" at bounding box center [302, 59] width 43 height 18
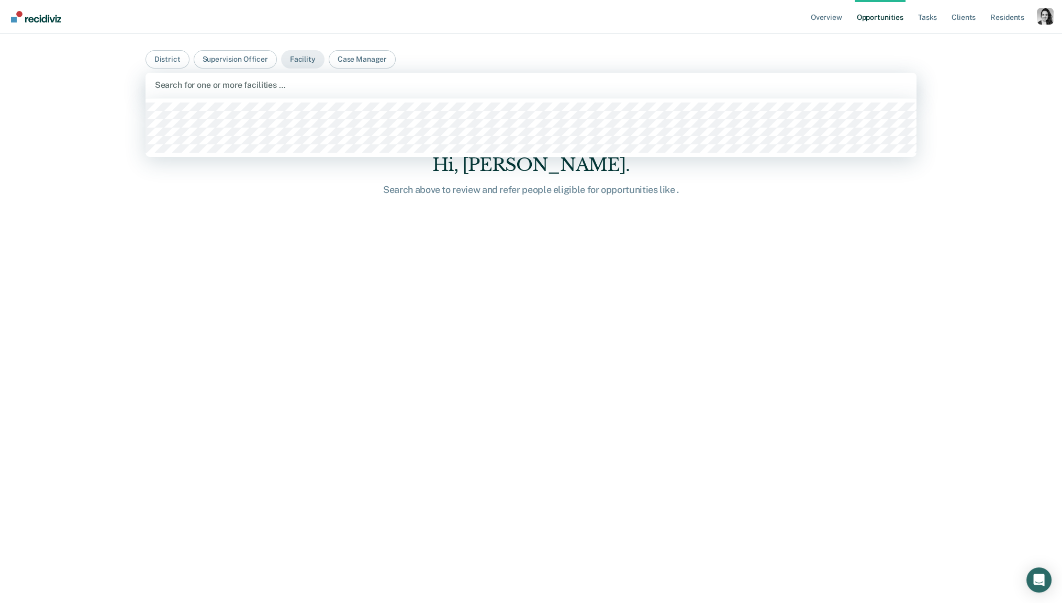
click at [317, 78] on div "Search for one or more facilities …" at bounding box center [531, 85] width 755 height 14
drag, startPoint x: 344, startPoint y: 95, endPoint x: 354, endPoint y: 97, distance: 10.2
click at [354, 97] on div "option [US_STATE][GEOGRAPHIC_DATA], selected. [GEOGRAPHIC_DATA], 1 of 5. 5 resu…" at bounding box center [530, 85] width 771 height 25
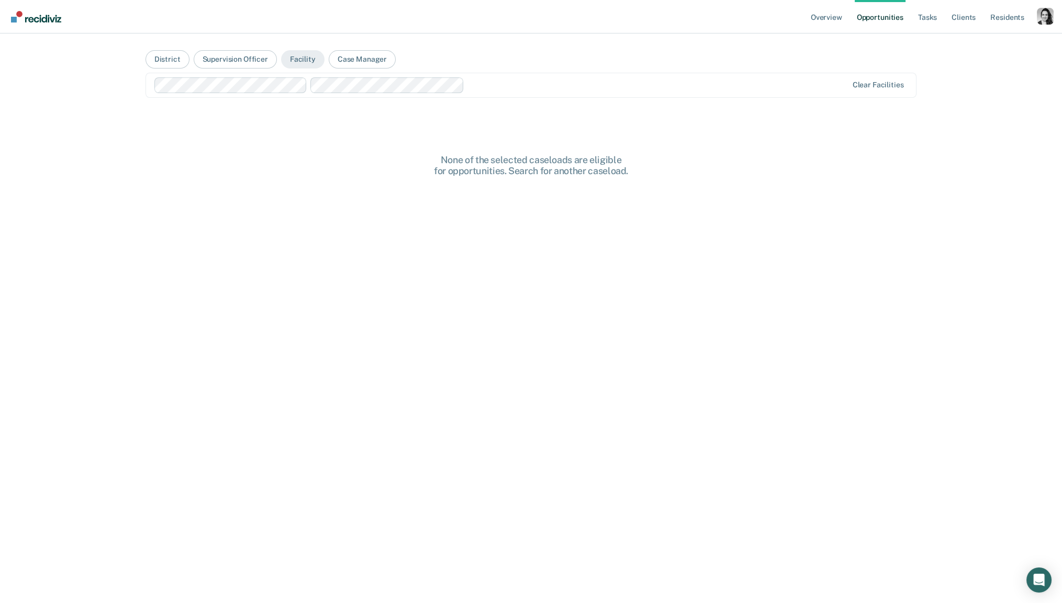
drag, startPoint x: 486, startPoint y: 87, endPoint x: 481, endPoint y: 95, distance: 9.2
click at [486, 87] on div at bounding box center [657, 85] width 379 height 12
drag, startPoint x: 670, startPoint y: 81, endPoint x: 636, endPoint y: 88, distance: 34.2
click at [670, 81] on div at bounding box center [744, 85] width 206 height 12
click at [805, 82] on div at bounding box center [822, 85] width 52 height 12
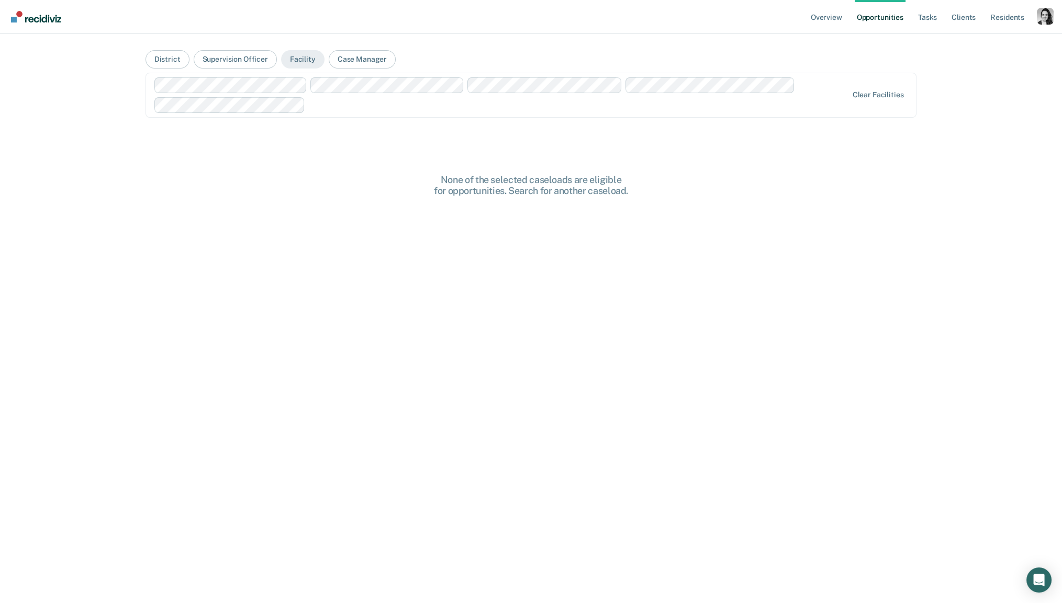
click at [840, 92] on div at bounding box center [501, 95] width 694 height 36
click at [876, 87] on div "Clear facilities" at bounding box center [530, 95] width 771 height 45
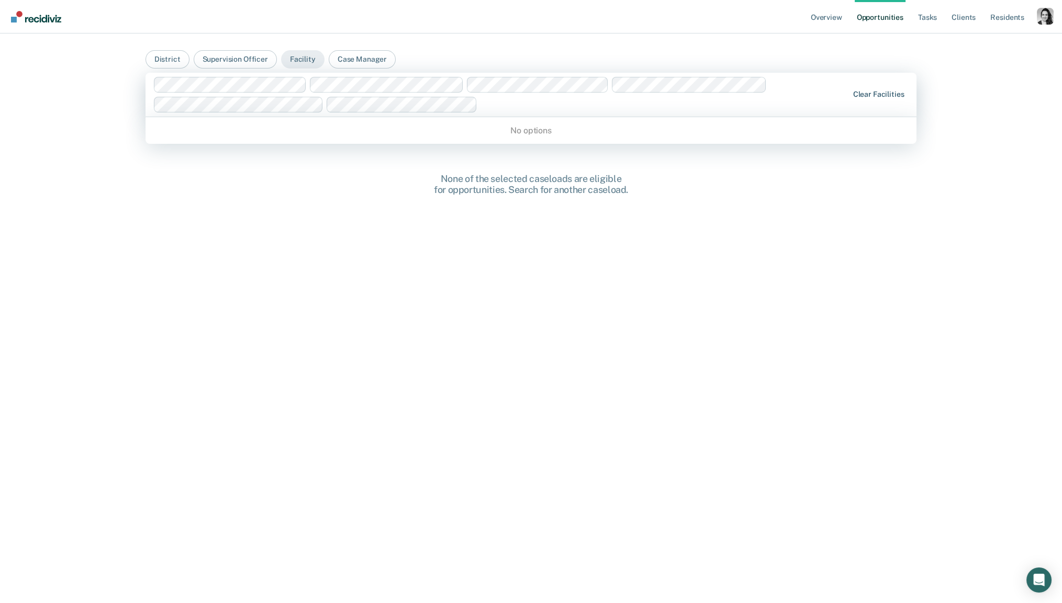
click at [876, 90] on div "Clear facilities" at bounding box center [878, 94] width 51 height 9
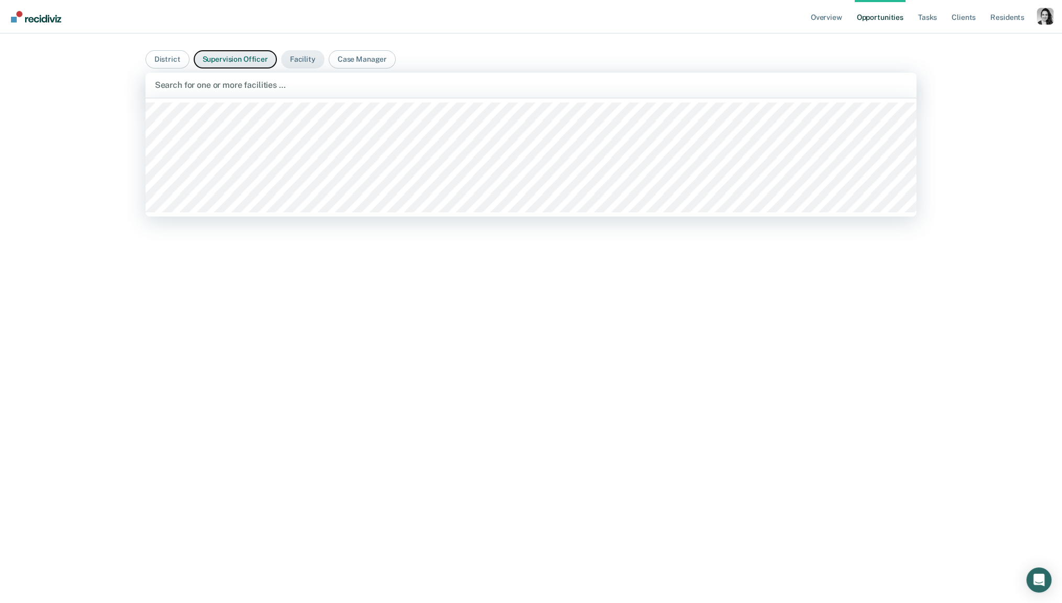
click at [251, 51] on button "Supervision Officer" at bounding box center [235, 59] width 83 height 18
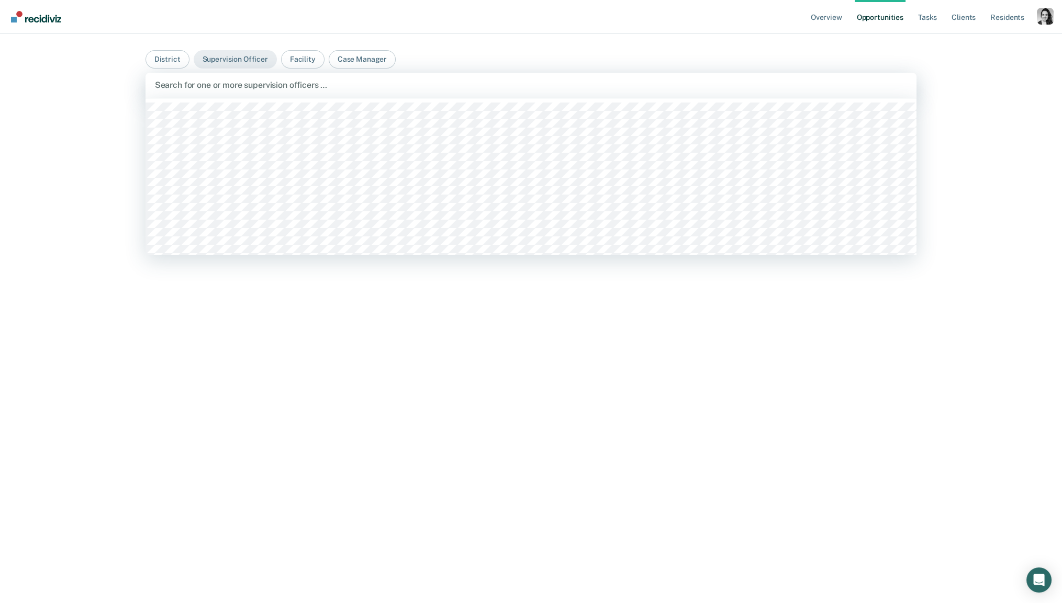
drag, startPoint x: 250, startPoint y: 73, endPoint x: 252, endPoint y: 96, distance: 22.6
click at [249, 74] on div "Search for one or more supervision officers …" at bounding box center [530, 85] width 771 height 25
drag, startPoint x: 171, startPoint y: 63, endPoint x: 244, endPoint y: 116, distance: 90.8
click at [171, 63] on button "District" at bounding box center [167, 59] width 44 height 18
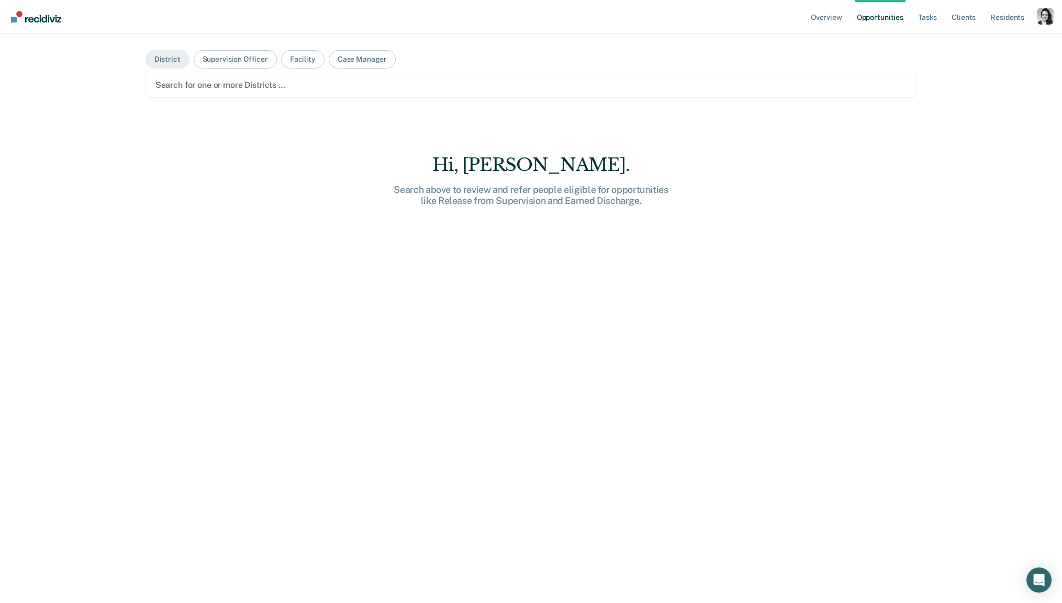
click at [252, 89] on div at bounding box center [531, 85] width 752 height 12
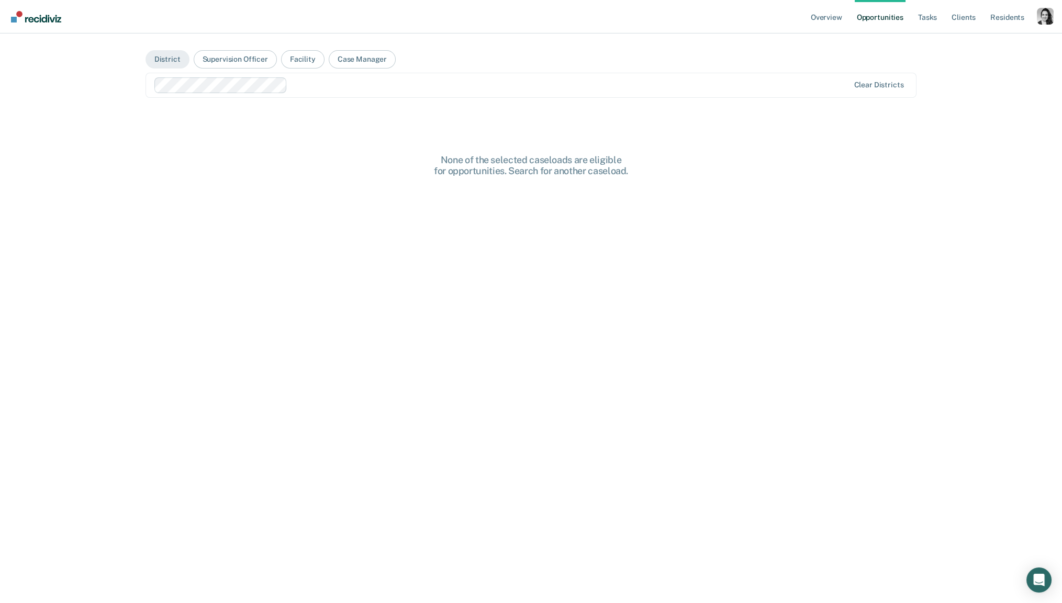
click at [346, 86] on div at bounding box center [570, 85] width 557 height 12
click at [447, 87] on div at bounding box center [639, 85] width 419 height 12
click at [583, 87] on div at bounding box center [686, 85] width 325 height 12
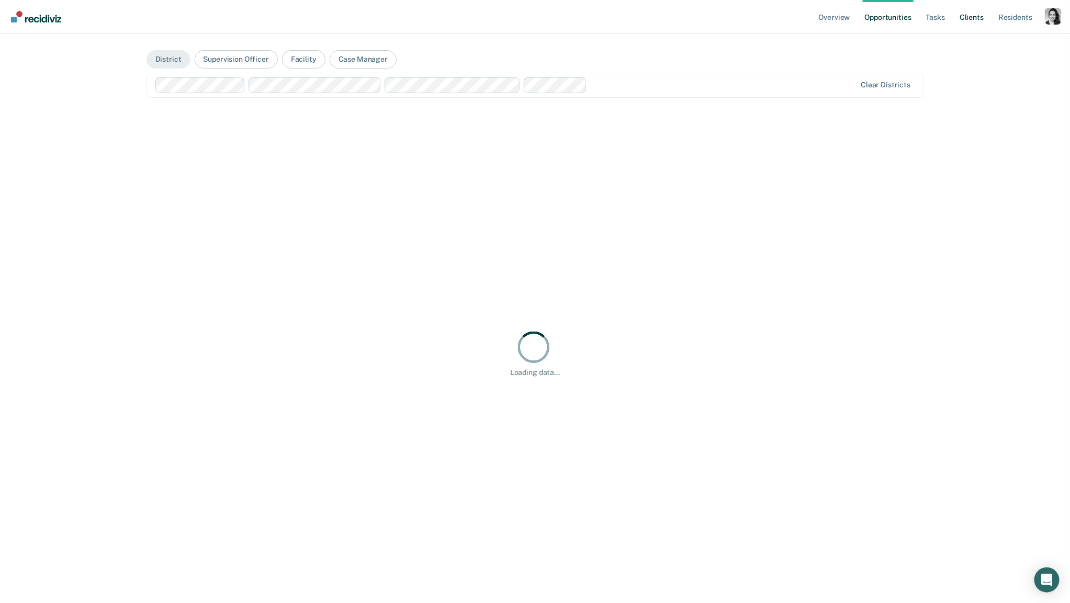
click at [956, 15] on ul "Overview Opportunities Tasks Client s Resident s" at bounding box center [931, 16] width 228 height 33
click at [965, 16] on link "Client s" at bounding box center [972, 16] width 28 height 33
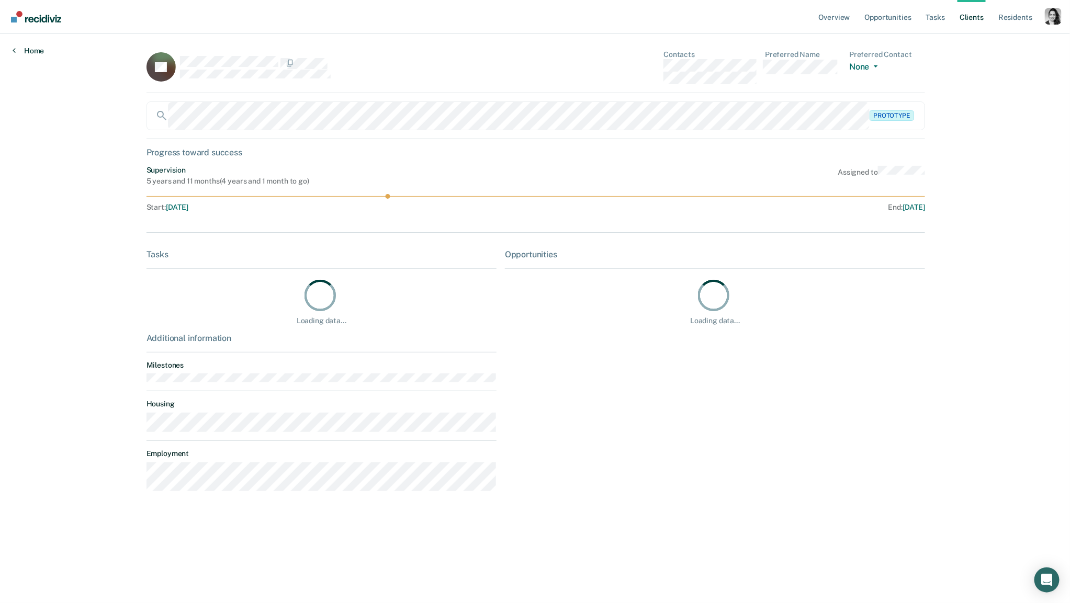
click at [21, 53] on link "Home" at bounding box center [28, 50] width 31 height 9
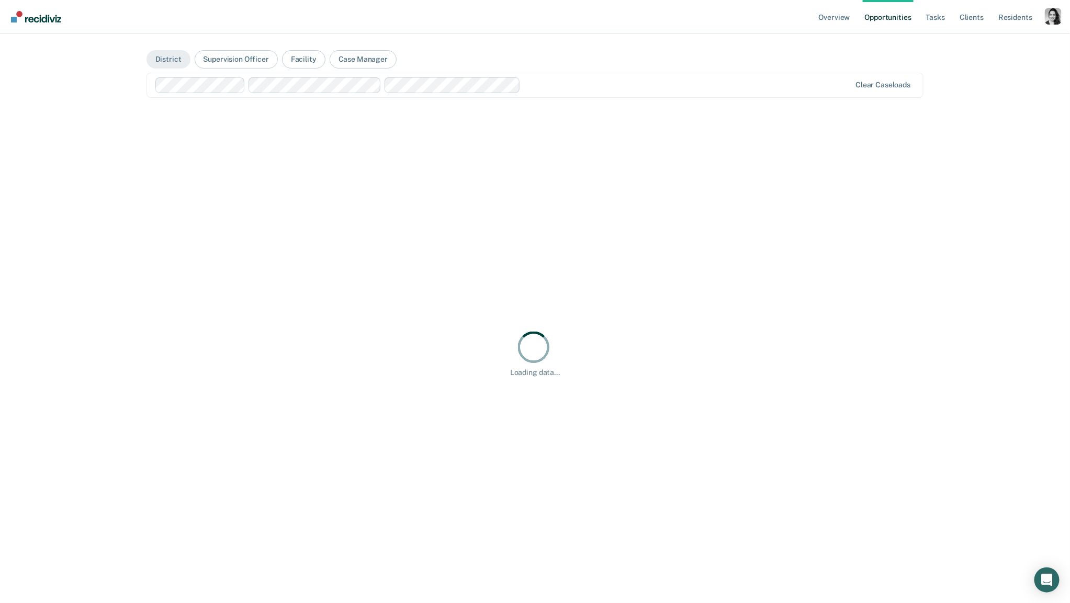
click at [883, 88] on div "Clear caseloads" at bounding box center [883, 85] width 55 height 9
click at [883, 87] on div "Clear caseloads" at bounding box center [883, 85] width 55 height 9
click at [1048, 21] on div "Profile dropdown button" at bounding box center [1053, 16] width 17 height 17
click at [0, 0] on link "Profile" at bounding box center [0, 0] width 0 height 0
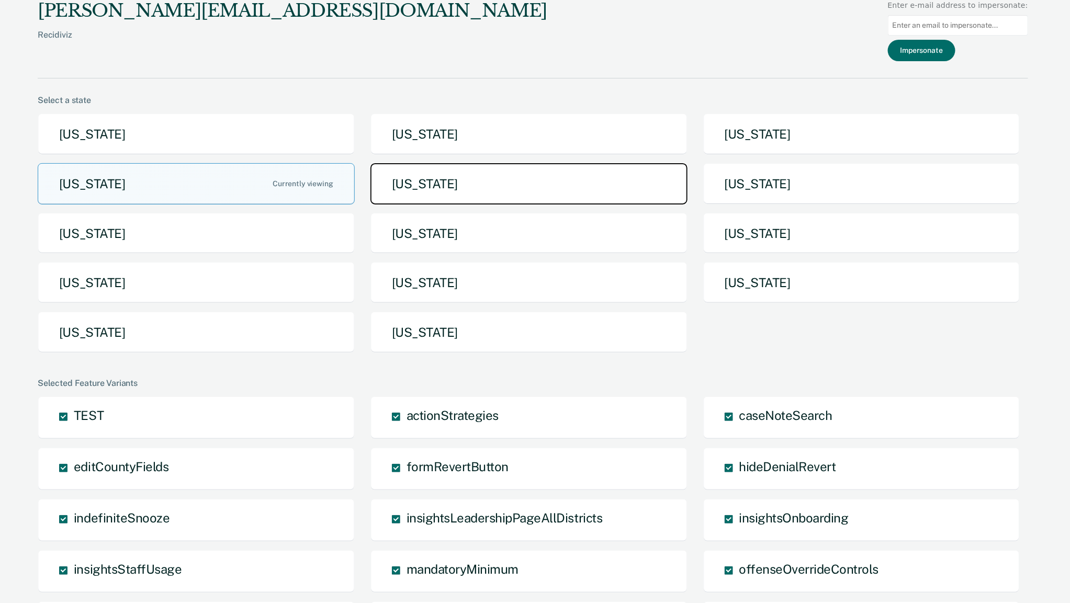
click at [507, 193] on button "[US_STATE]" at bounding box center [529, 183] width 317 height 41
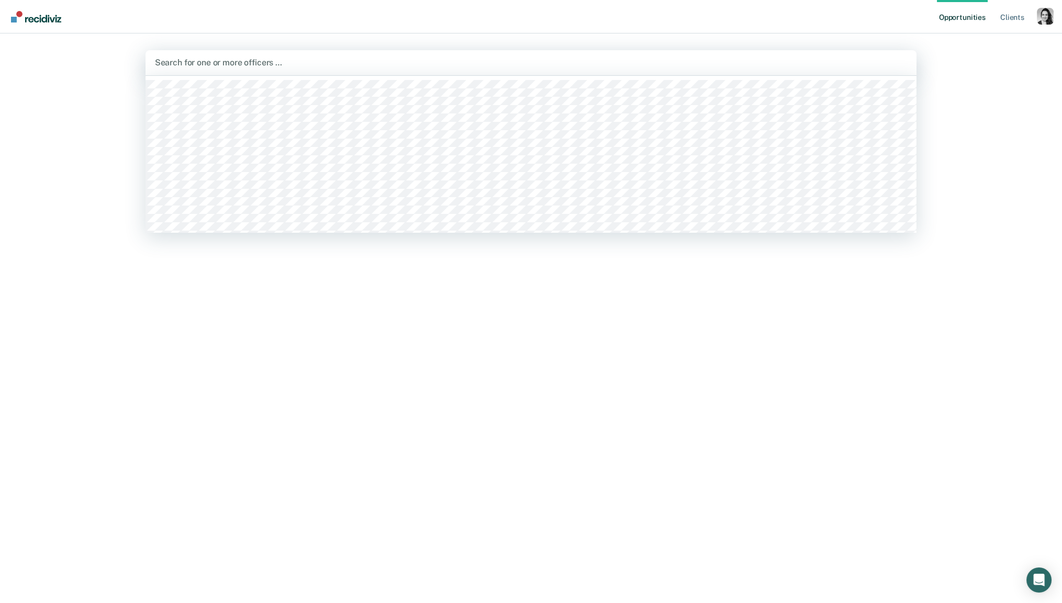
click at [254, 70] on div "Search for one or more officers …" at bounding box center [531, 62] width 755 height 14
click at [241, 66] on div at bounding box center [531, 63] width 753 height 12
click at [231, 420] on div "Hi, [PERSON_NAME]. Search for officers above to review and refer eligible clien…" at bounding box center [530, 375] width 771 height 486
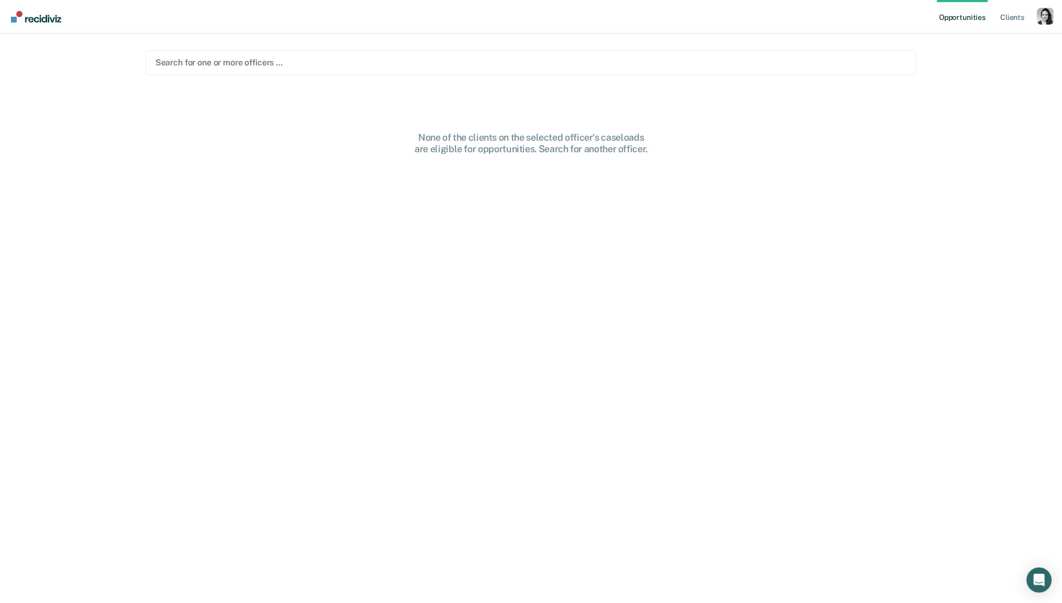
click at [566, 65] on div at bounding box center [531, 63] width 752 height 12
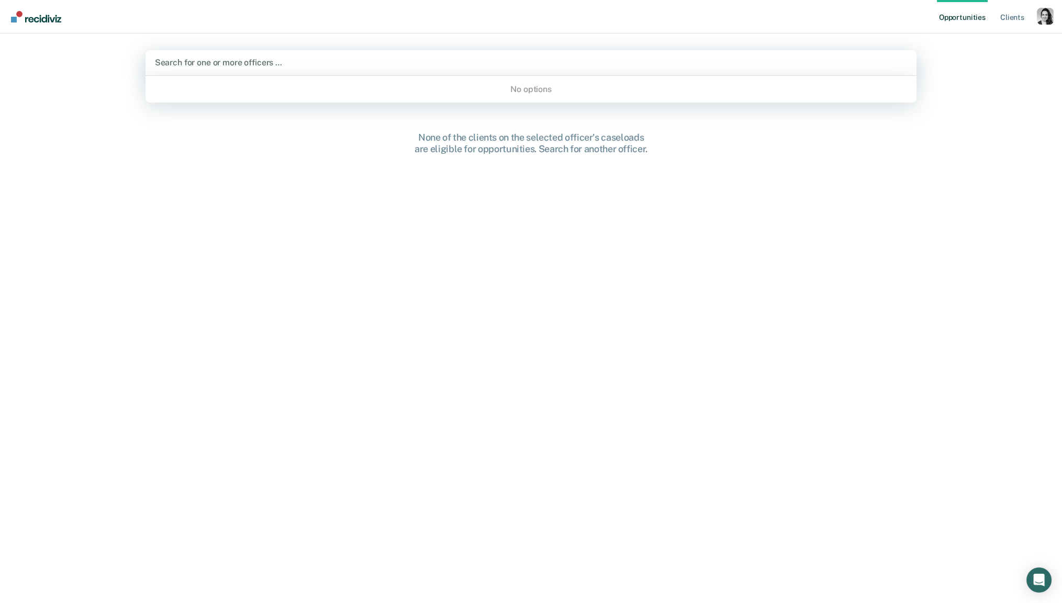
click at [214, 67] on div at bounding box center [531, 63] width 753 height 12
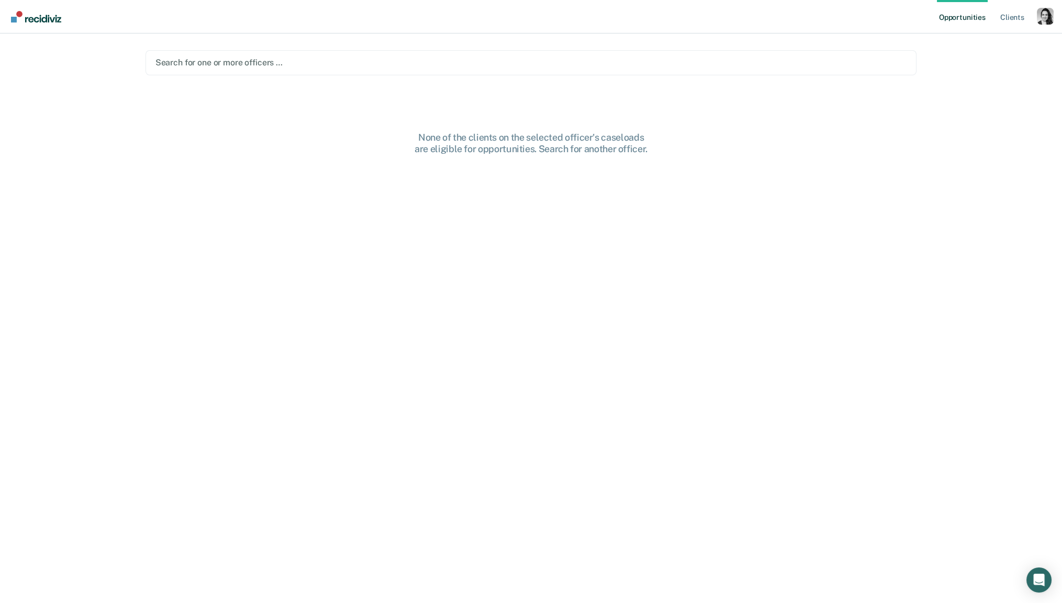
click at [304, 57] on div at bounding box center [531, 63] width 752 height 12
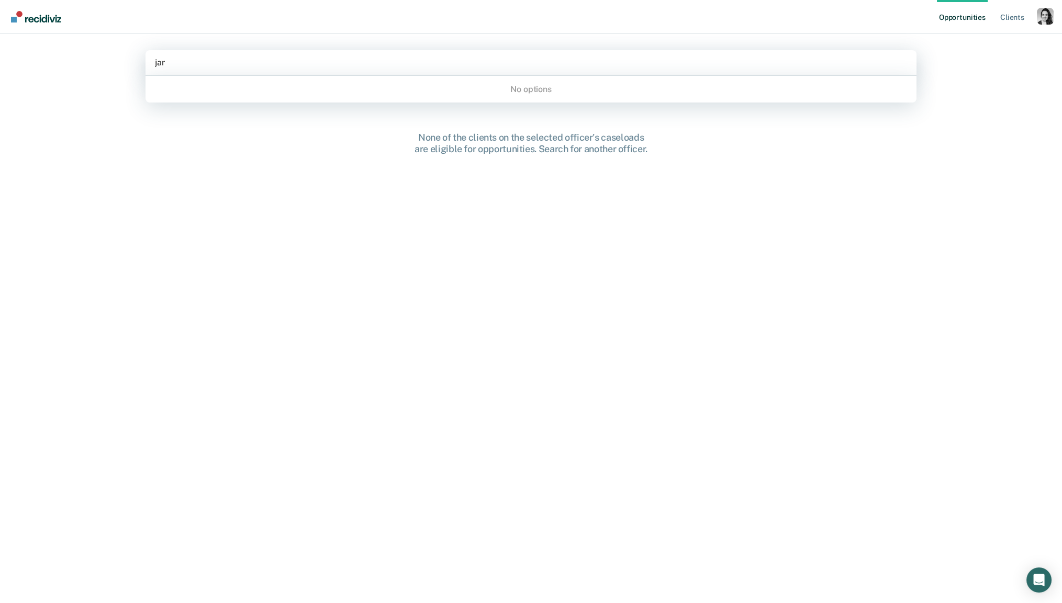
type input "ja"
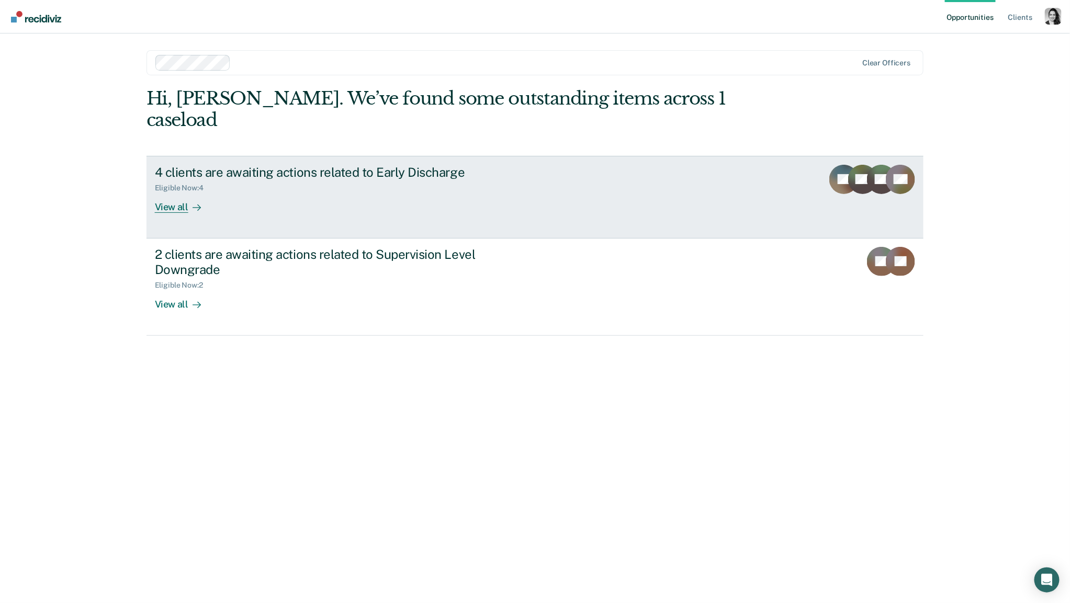
click at [171, 193] on div "View all" at bounding box center [184, 203] width 59 height 20
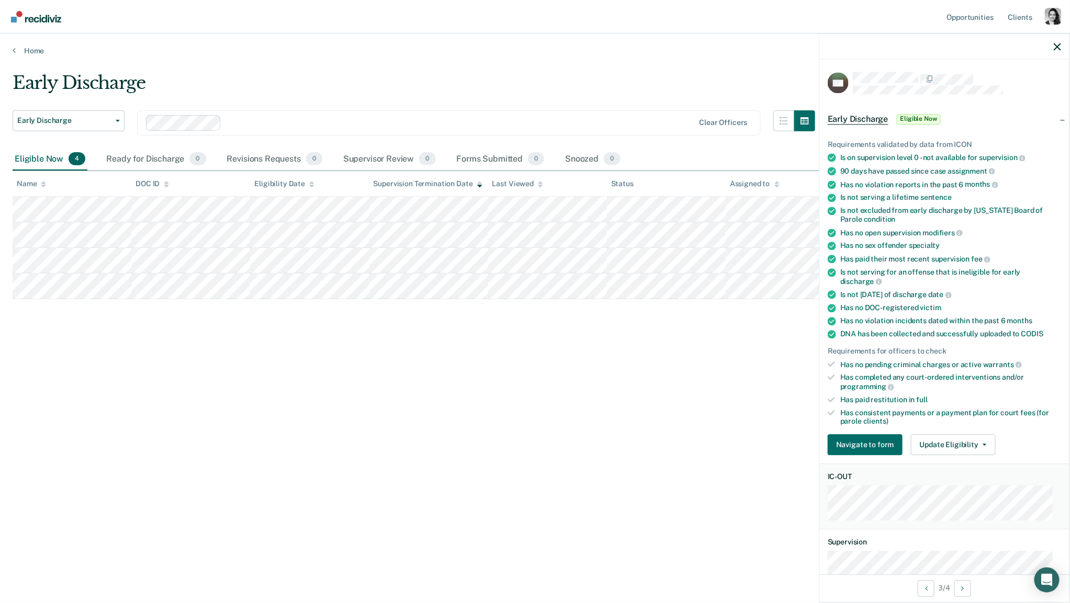
scroll to position [204, 0]
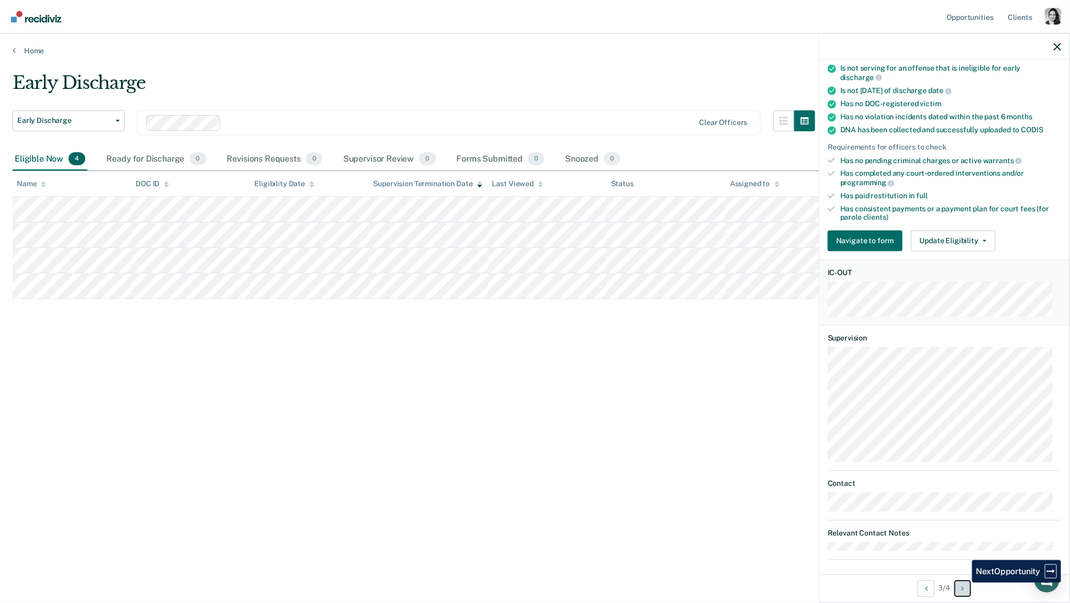
click at [965, 582] on button "Next Opportunity" at bounding box center [963, 588] width 17 height 17
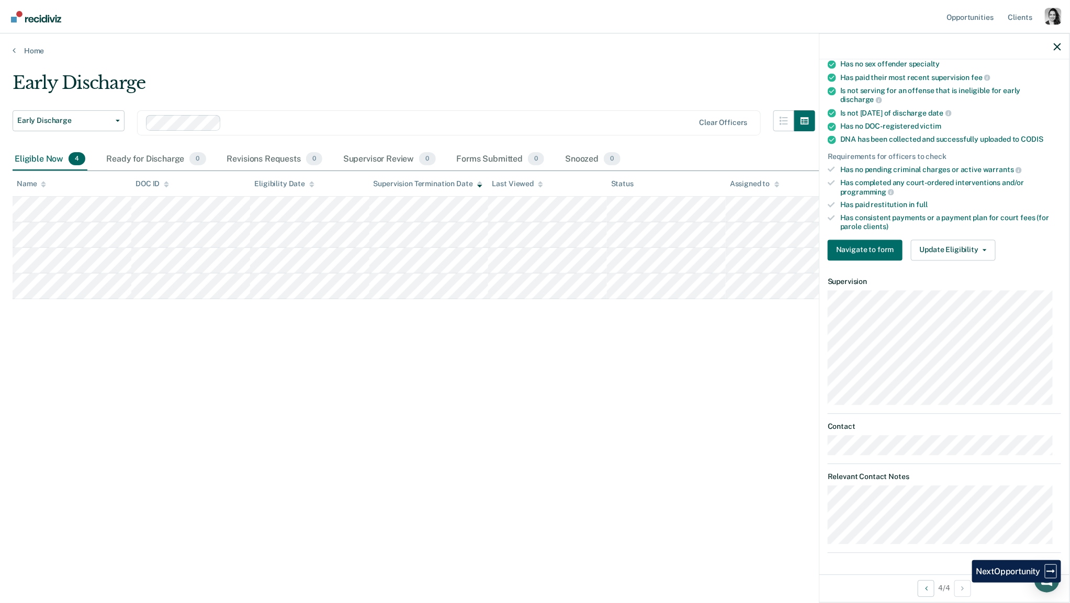
scroll to position [197, 0]
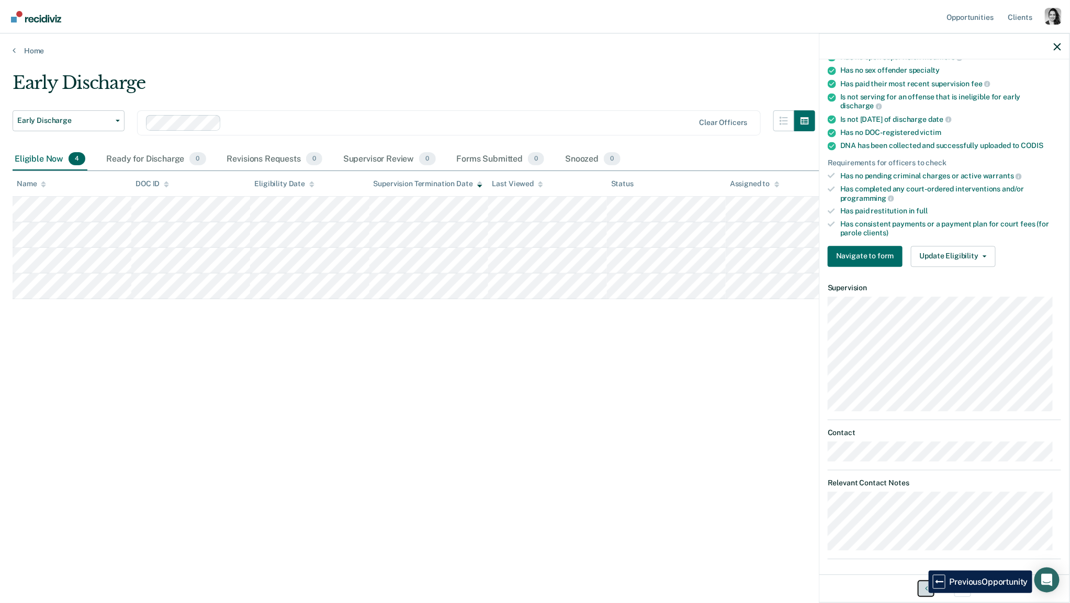
click at [921, 593] on button "Previous Opportunity" at bounding box center [926, 588] width 17 height 17
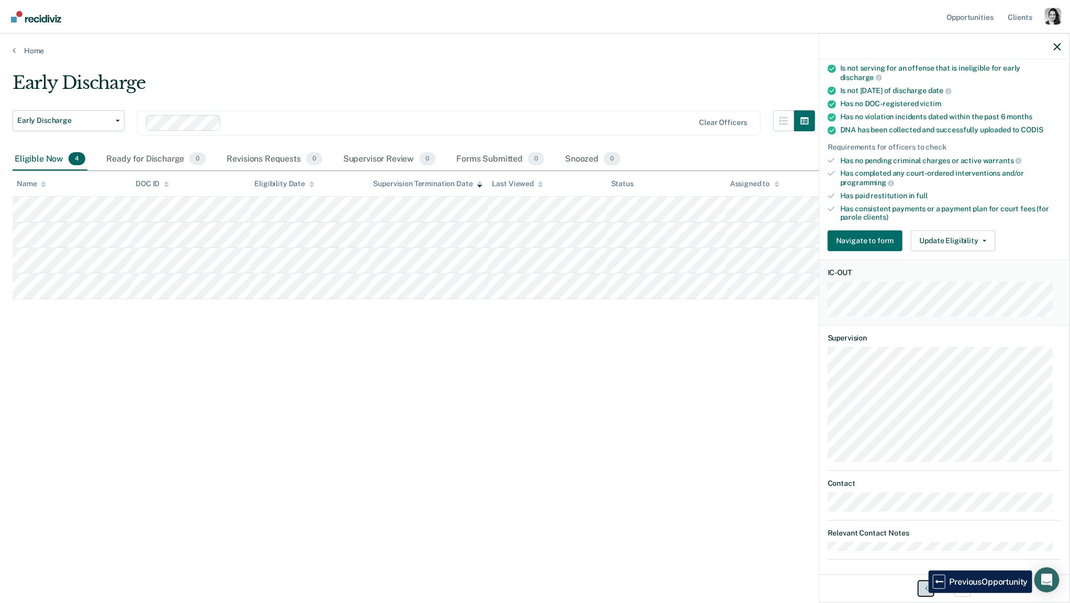
click at [921, 593] on button "Previous Opportunity" at bounding box center [926, 588] width 17 height 17
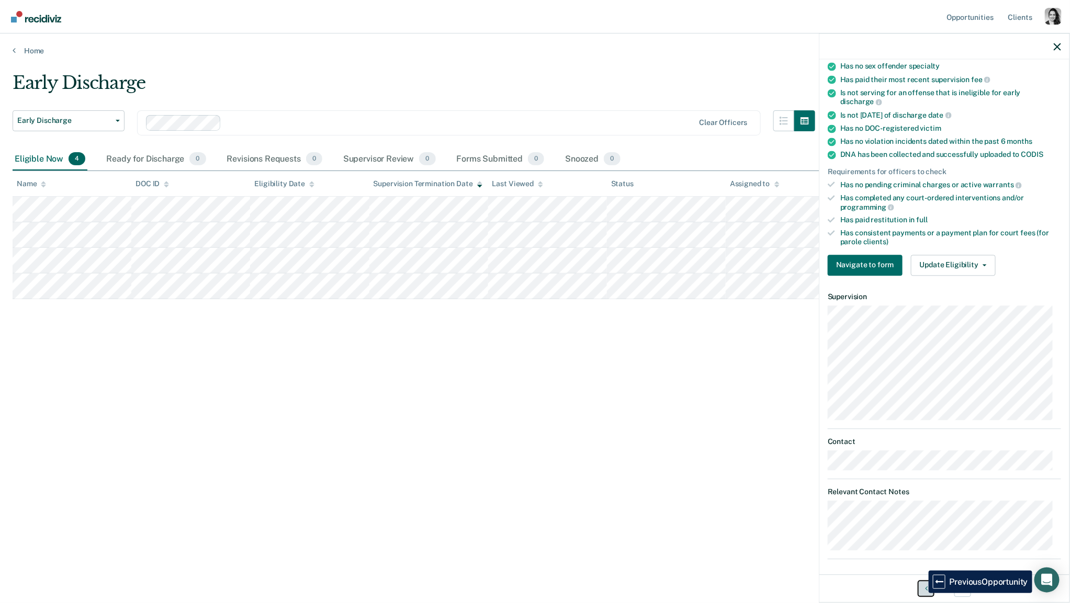
click at [921, 593] on button "Previous Opportunity" at bounding box center [926, 588] width 17 height 17
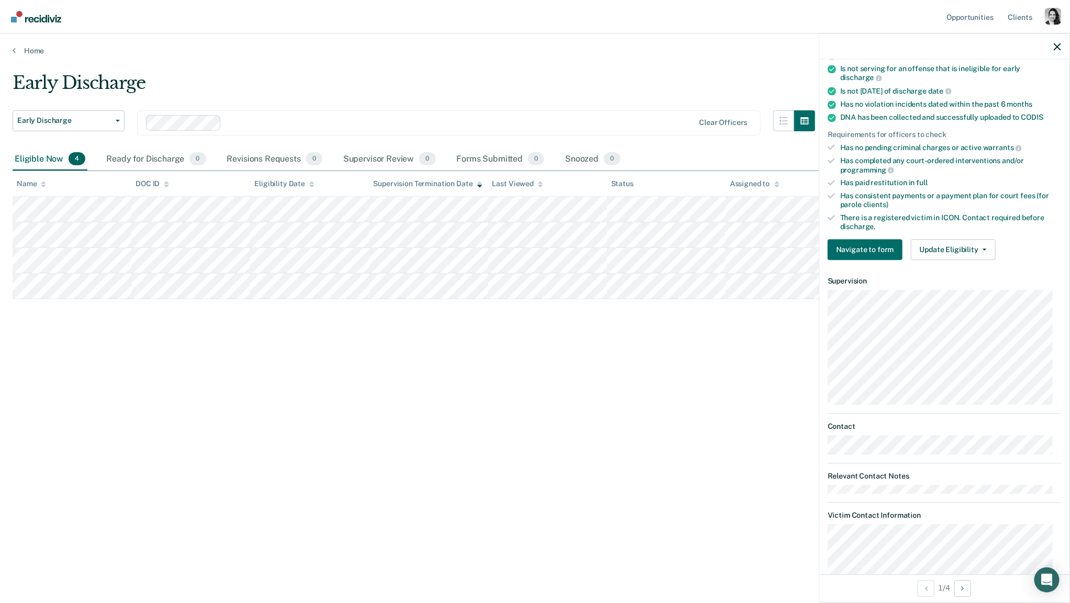
scroll to position [0, 0]
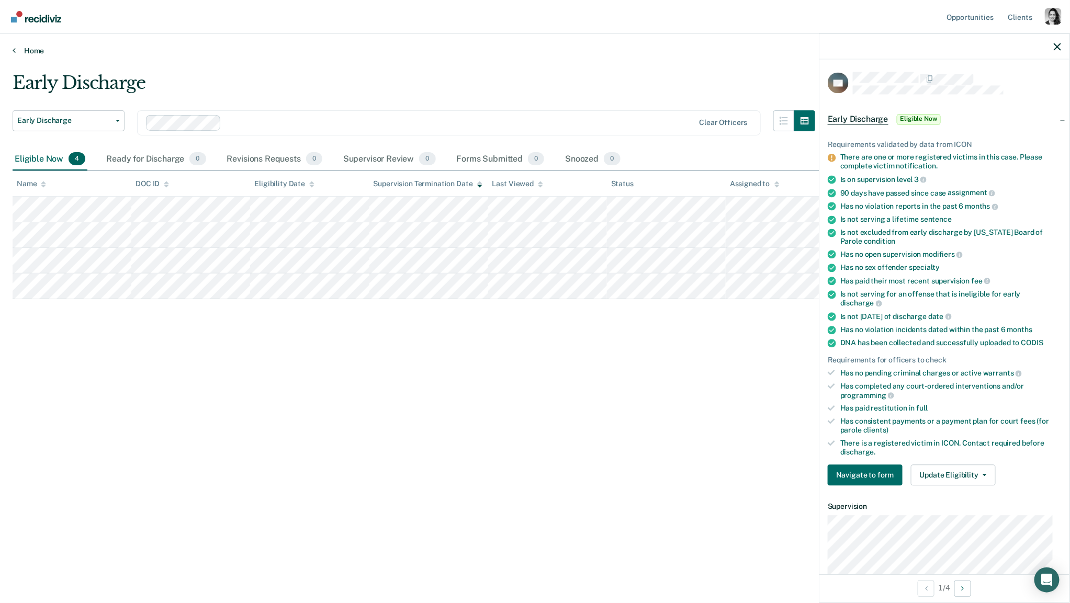
click at [42, 54] on link "Home" at bounding box center [535, 50] width 1045 height 9
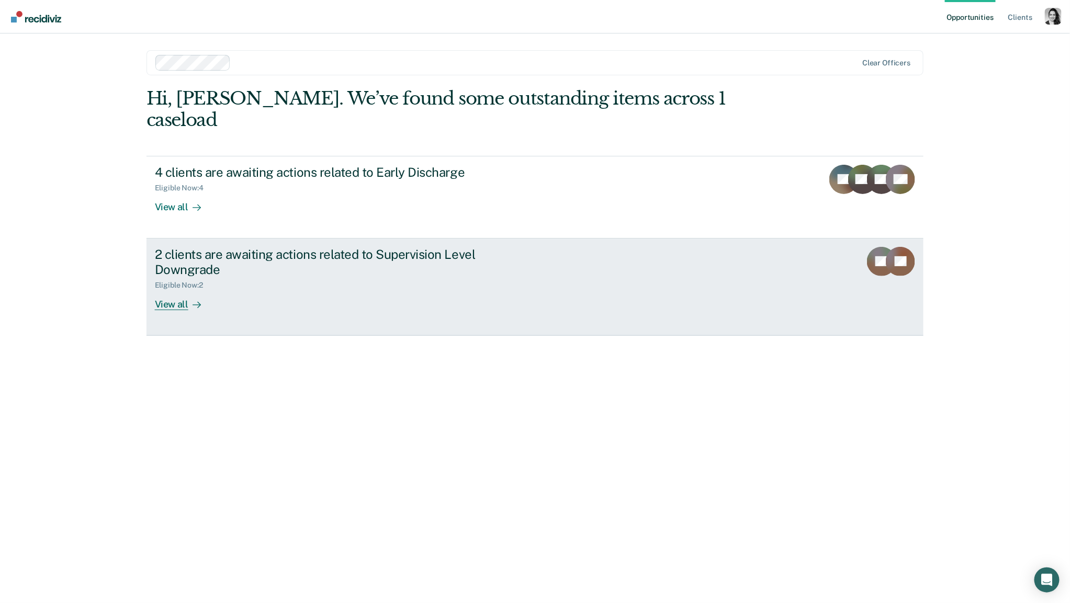
click at [478, 252] on div "2 clients are awaiting actions related to Supervision Level Downgrade" at bounding box center [338, 262] width 367 height 30
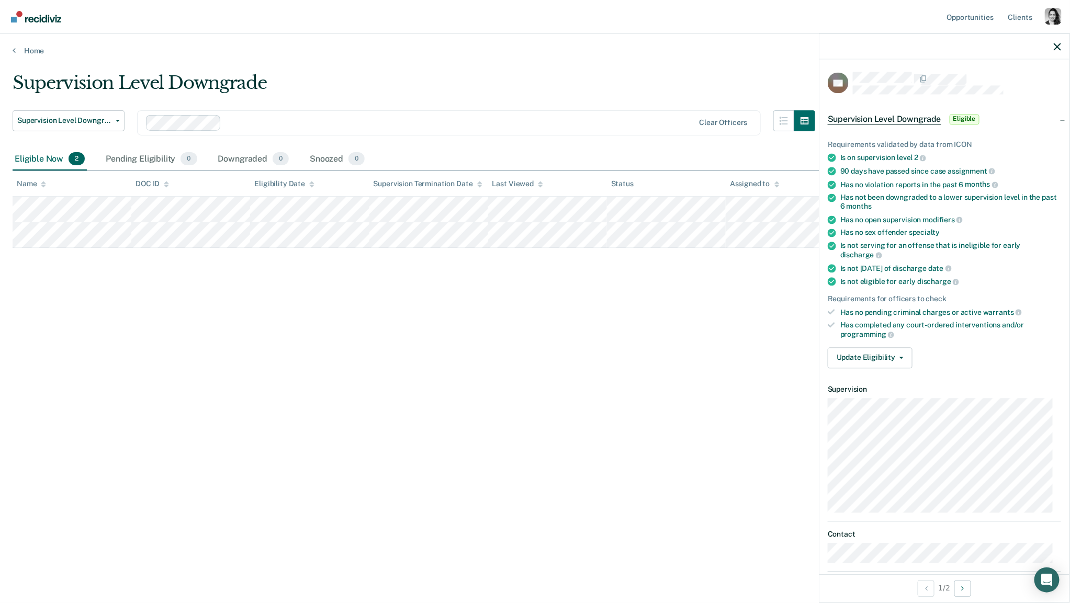
scroll to position [43, 0]
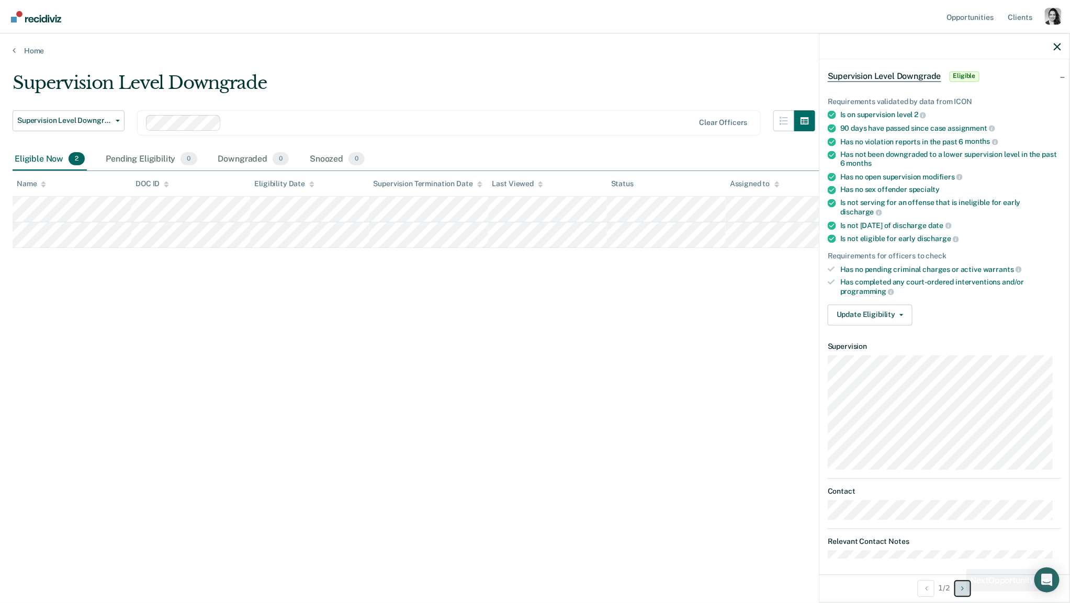
click at [958, 591] on button "Next Opportunity" at bounding box center [963, 588] width 17 height 17
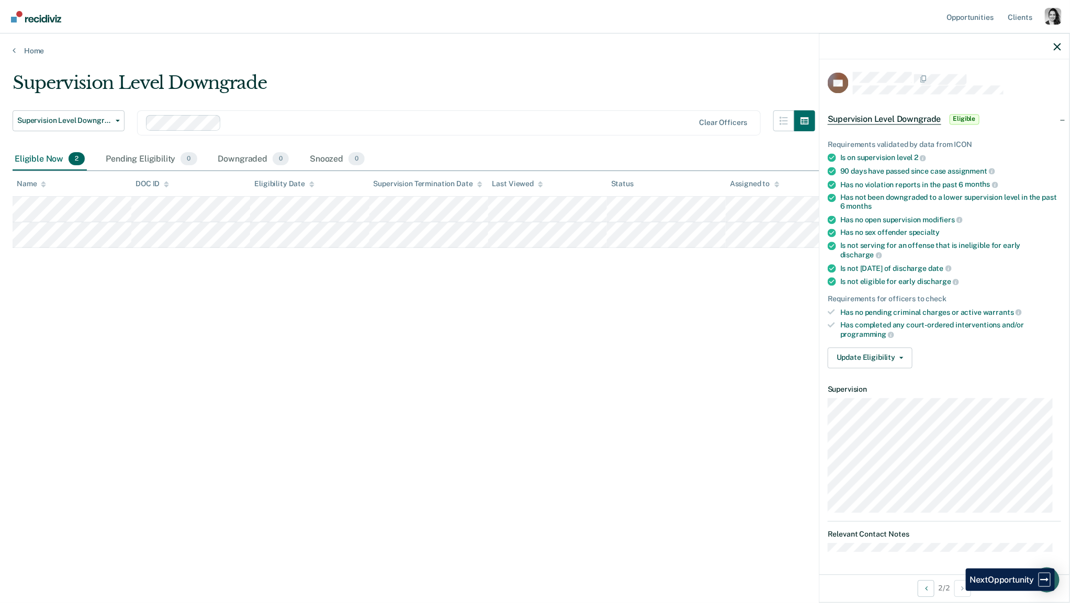
scroll to position [0, 0]
click at [1050, 18] on div "Profile dropdown button" at bounding box center [1053, 16] width 17 height 17
click at [989, 37] on div "Profile How it works Log Out" at bounding box center [1011, 55] width 101 height 51
click at [984, 41] on link "Profile" at bounding box center [1011, 42] width 84 height 9
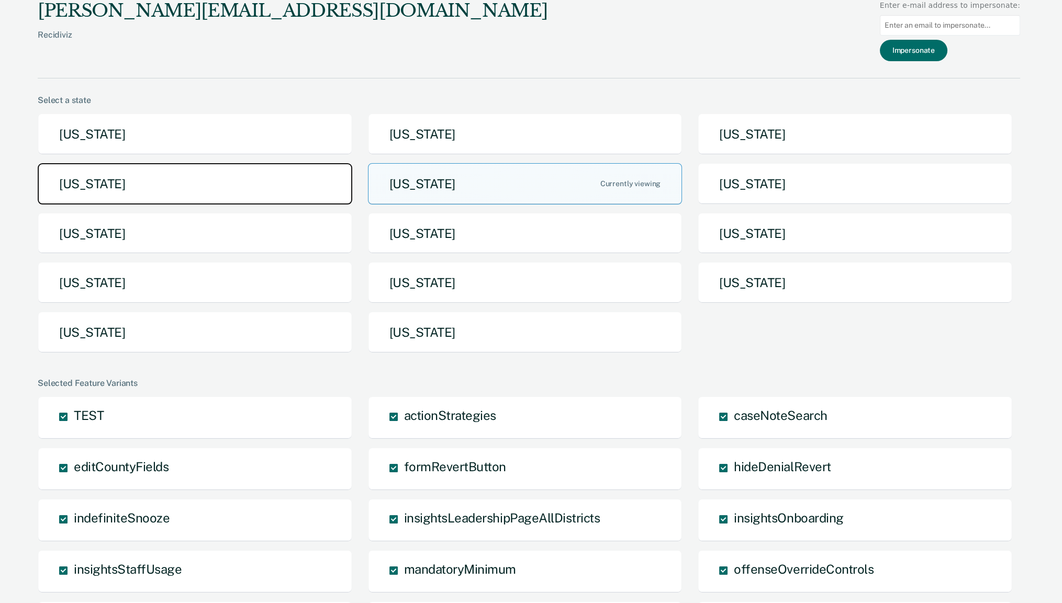
click at [65, 198] on button "[US_STATE]" at bounding box center [195, 183] width 315 height 41
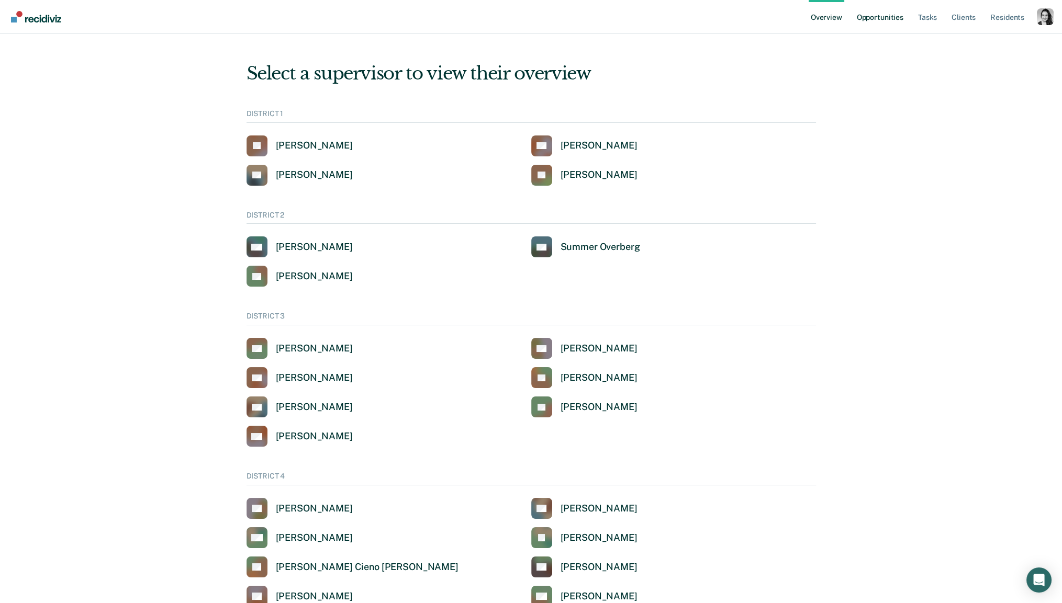
click at [894, 19] on link "Opportunities" at bounding box center [880, 16] width 51 height 33
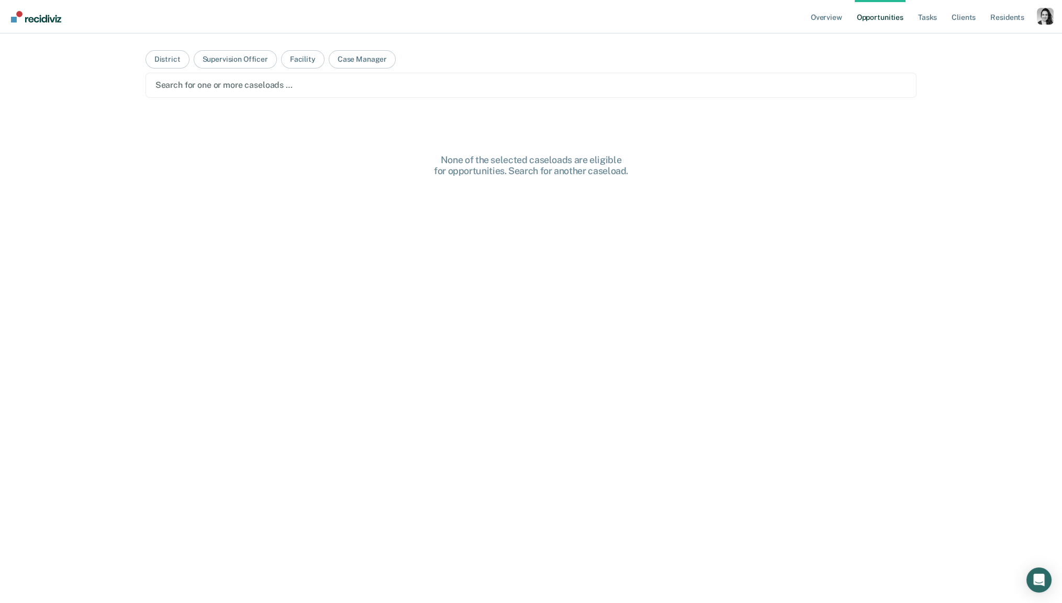
click at [226, 91] on div "Search for one or more caseloads …" at bounding box center [531, 85] width 754 height 14
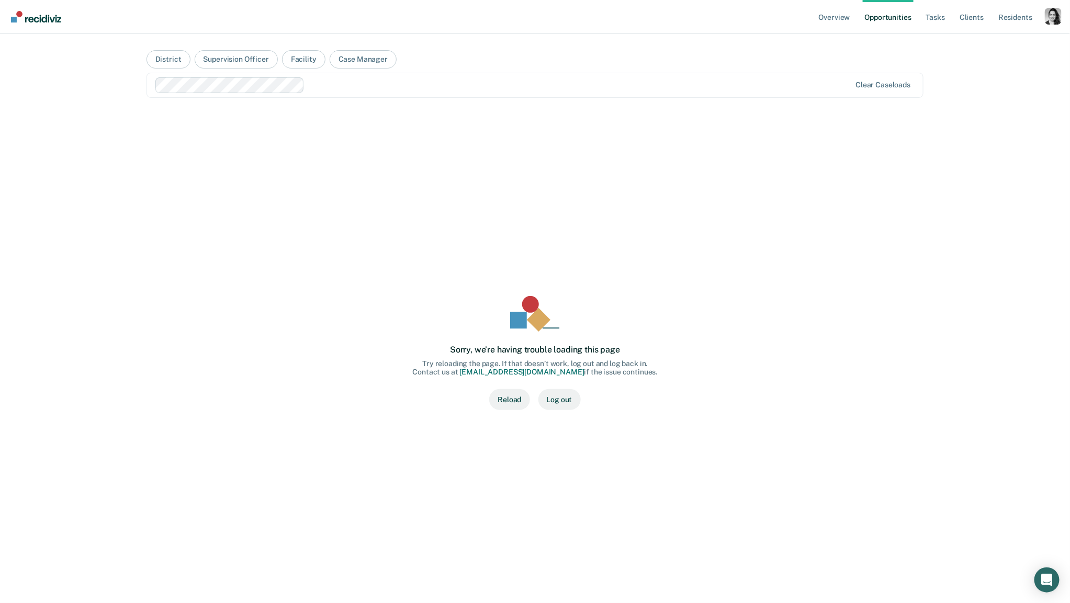
click at [508, 396] on button "Reload" at bounding box center [509, 399] width 40 height 21
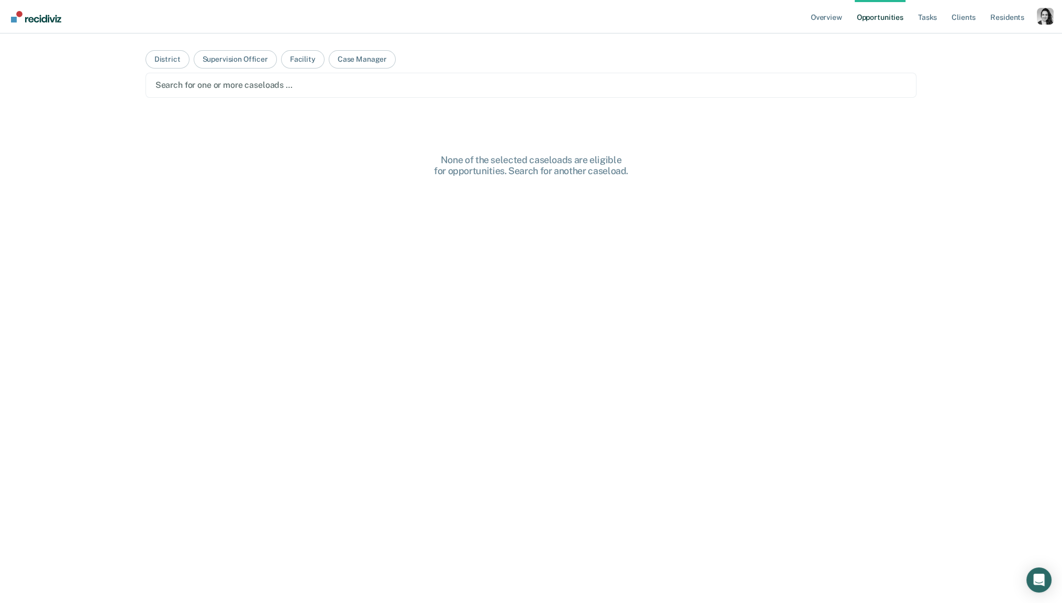
click at [393, 93] on div "Search for one or more caseloads …" at bounding box center [530, 85] width 771 height 25
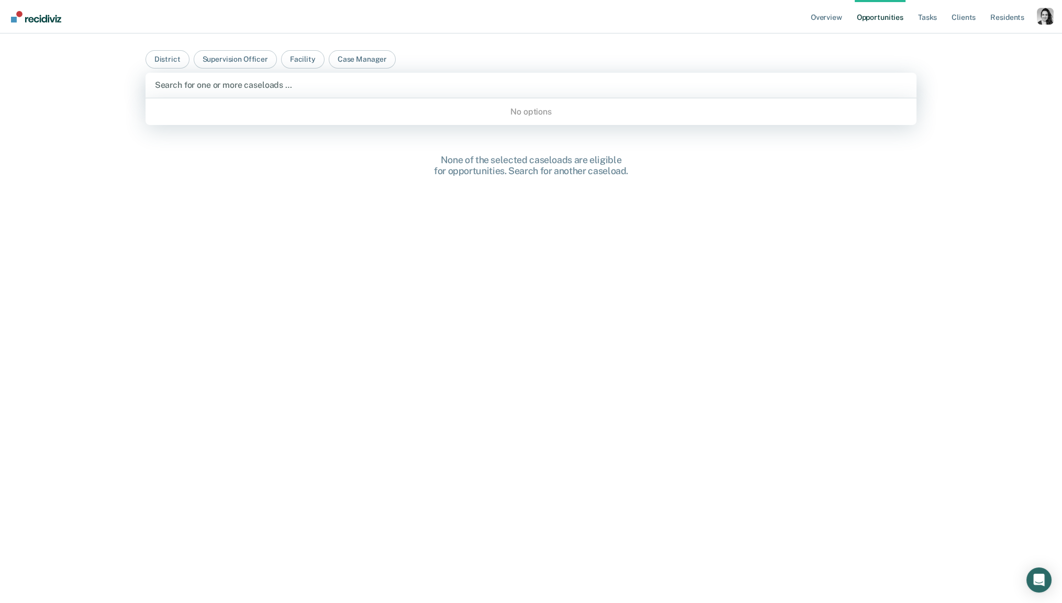
click at [391, 83] on div at bounding box center [531, 85] width 753 height 12
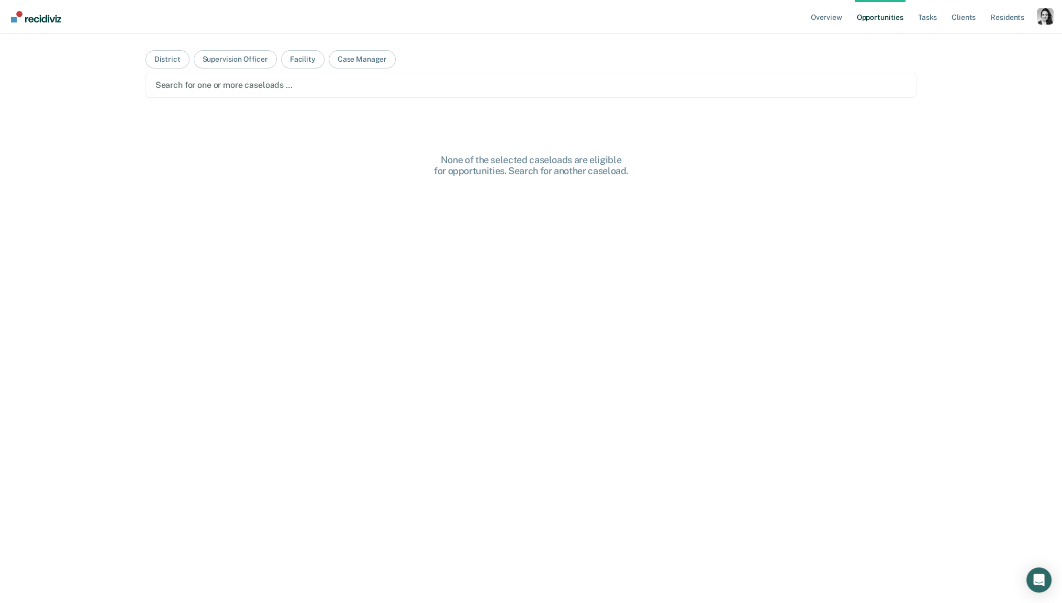
click at [393, 84] on div at bounding box center [531, 85] width 752 height 12
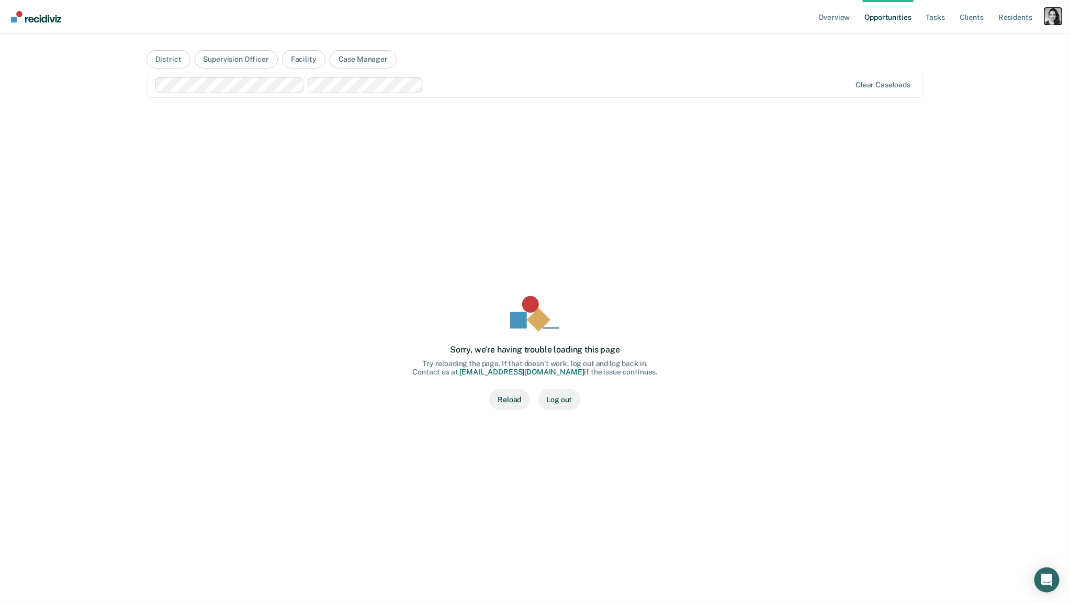
click at [1052, 23] on div "Profile dropdown button" at bounding box center [1053, 16] width 17 height 17
click at [974, 41] on link "Profile" at bounding box center [1009, 42] width 89 height 9
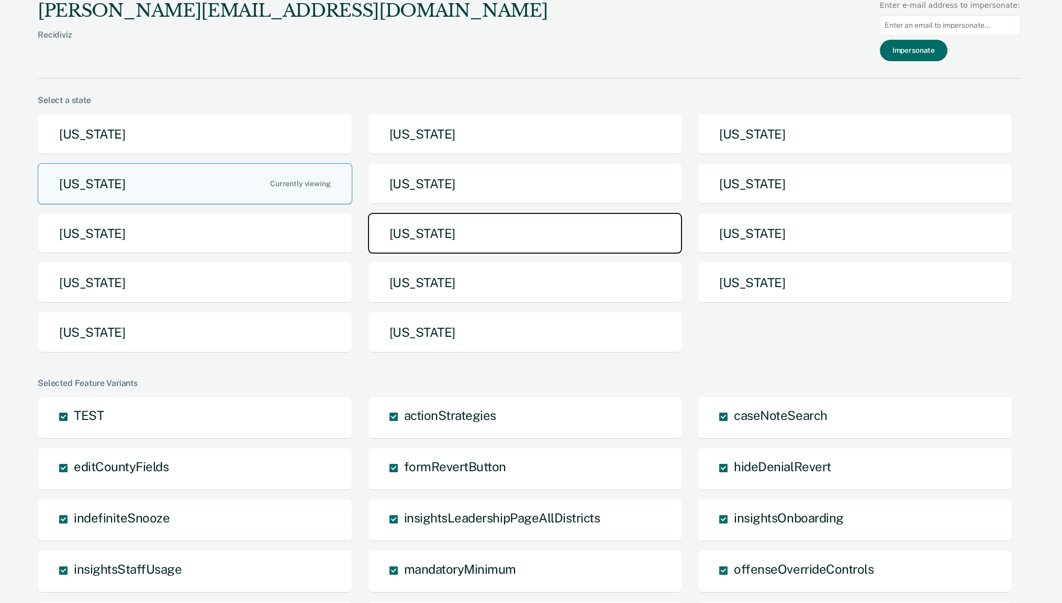
click at [406, 245] on button "[US_STATE]" at bounding box center [525, 233] width 315 height 41
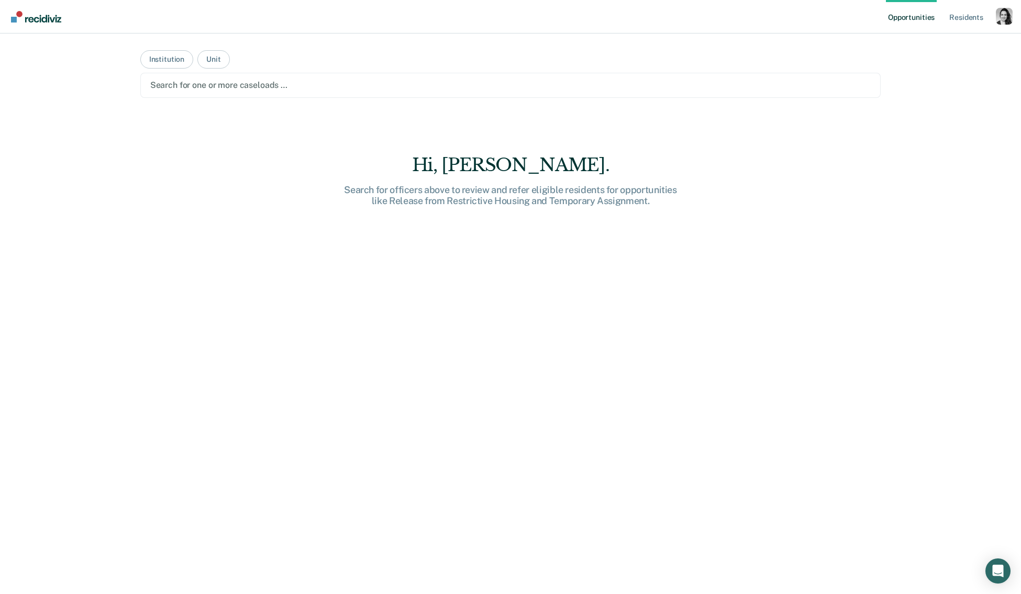
click at [186, 83] on div at bounding box center [510, 85] width 721 height 12
click at [178, 56] on button "Institution" at bounding box center [166, 59] width 53 height 18
click at [225, 99] on main "Institution Unit Search for one or more institutions … Hi, Nora. Search for ins…" at bounding box center [511, 300] width 766 height 535
click at [225, 87] on div at bounding box center [510, 85] width 721 height 12
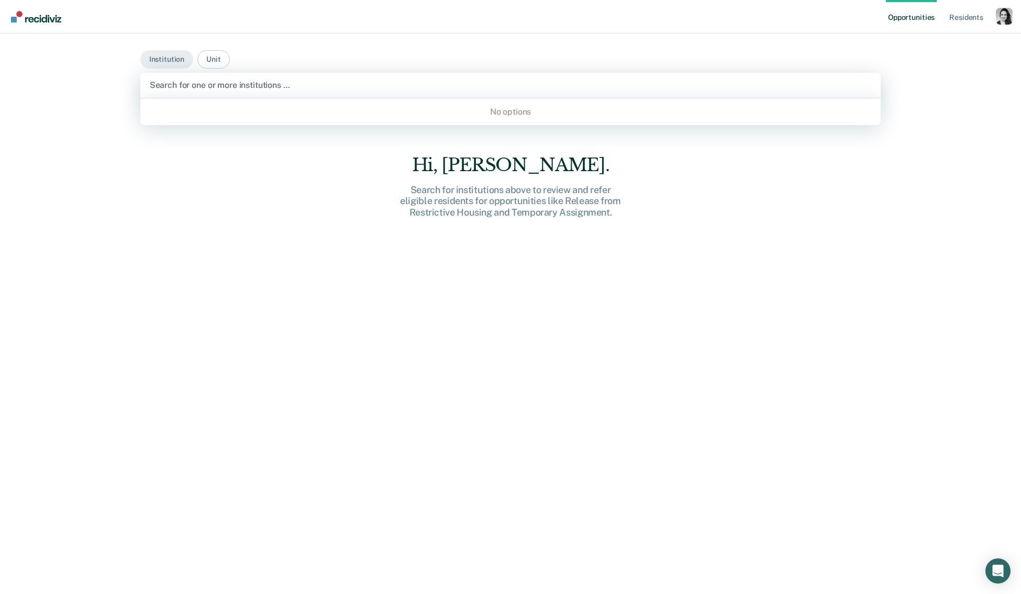
click at [225, 87] on div at bounding box center [511, 85] width 722 height 12
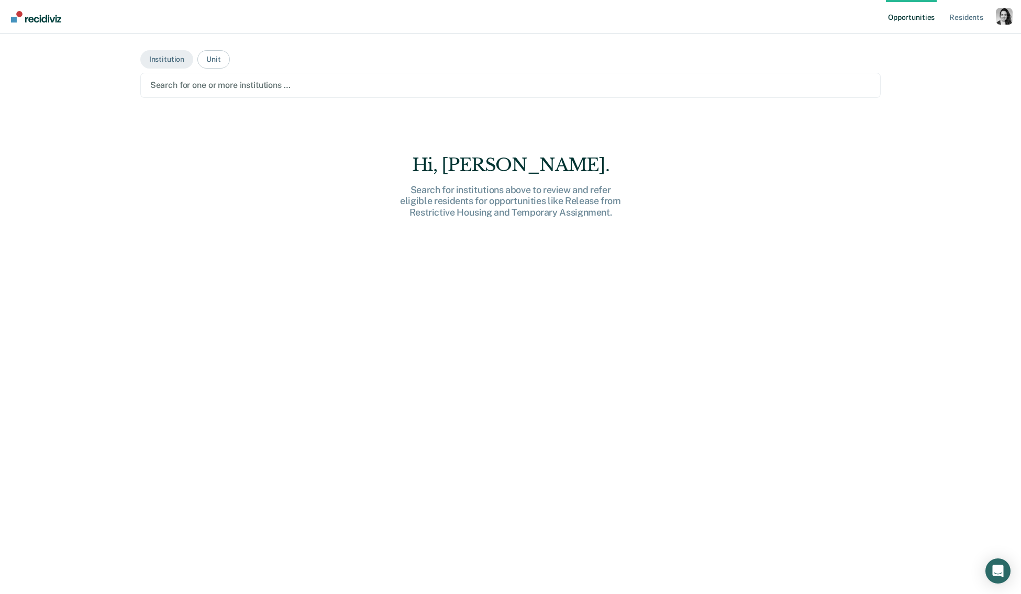
click at [225, 87] on div at bounding box center [510, 85] width 721 height 12
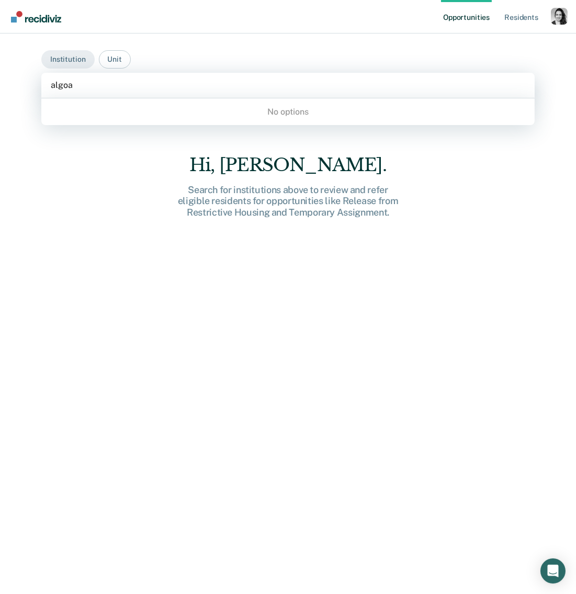
type input "algoa"
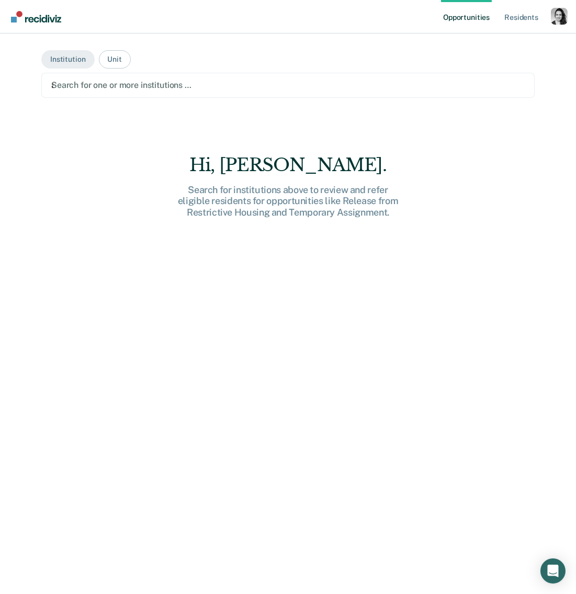
drag, startPoint x: 382, startPoint y: 333, endPoint x: 396, endPoint y: 330, distance: 13.9
click at [396, 330] on div "Hi, Nora. Search for institutions above to review and refer eligible residents …" at bounding box center [288, 392] width 494 height 477
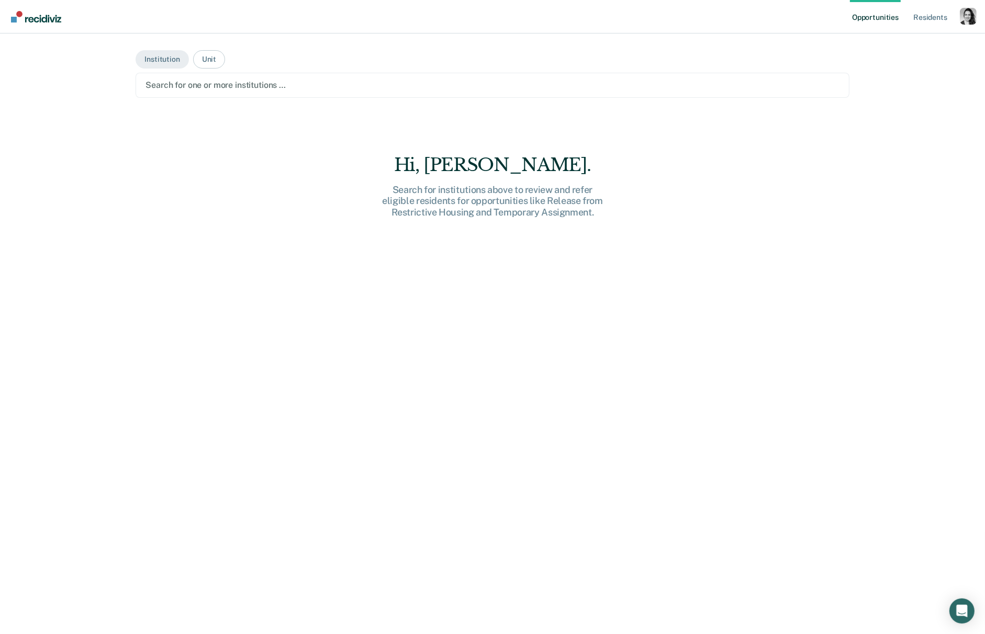
click at [174, 59] on button "Institution" at bounding box center [162, 59] width 53 height 18
click at [209, 83] on div at bounding box center [492, 85] width 694 height 12
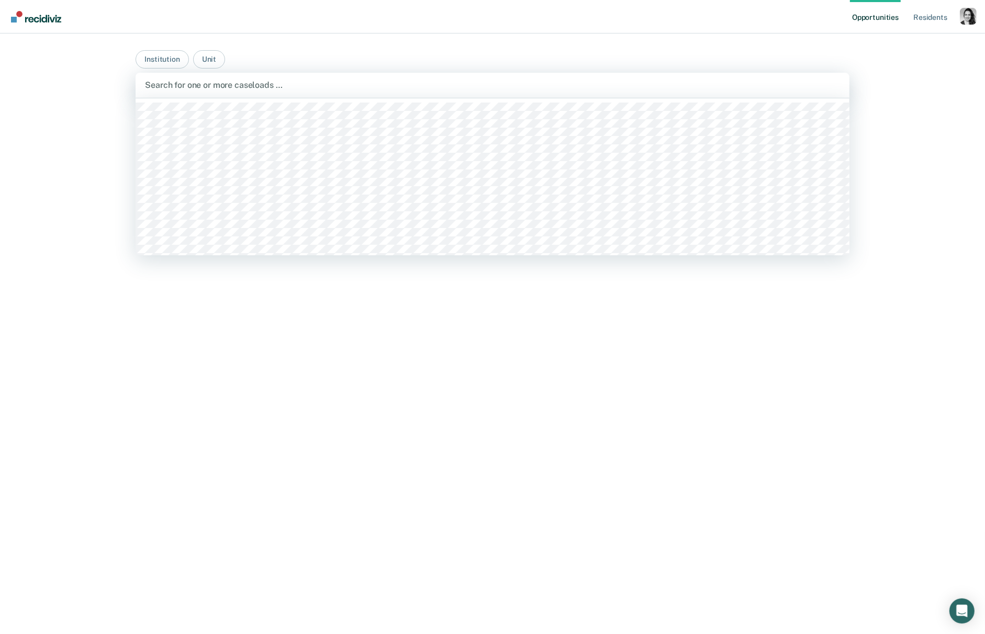
click at [210, 83] on div at bounding box center [492, 85] width 695 height 12
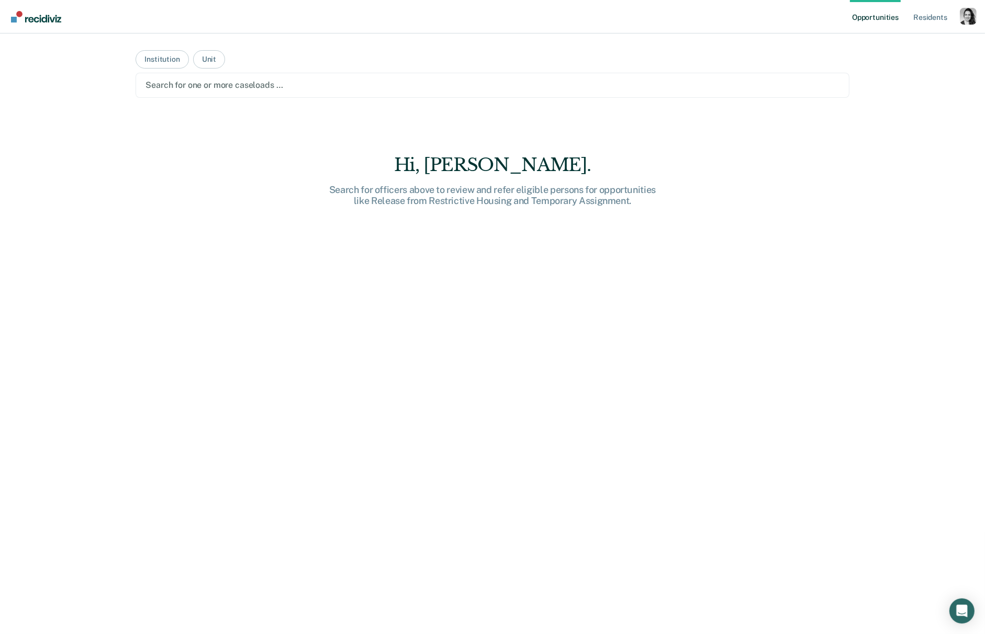
click at [219, 99] on main "Institution Unit Search for one or more caseloads … Hi, Nora. Search for office…" at bounding box center [492, 321] width 739 height 576
click at [220, 91] on div at bounding box center [492, 85] width 694 height 12
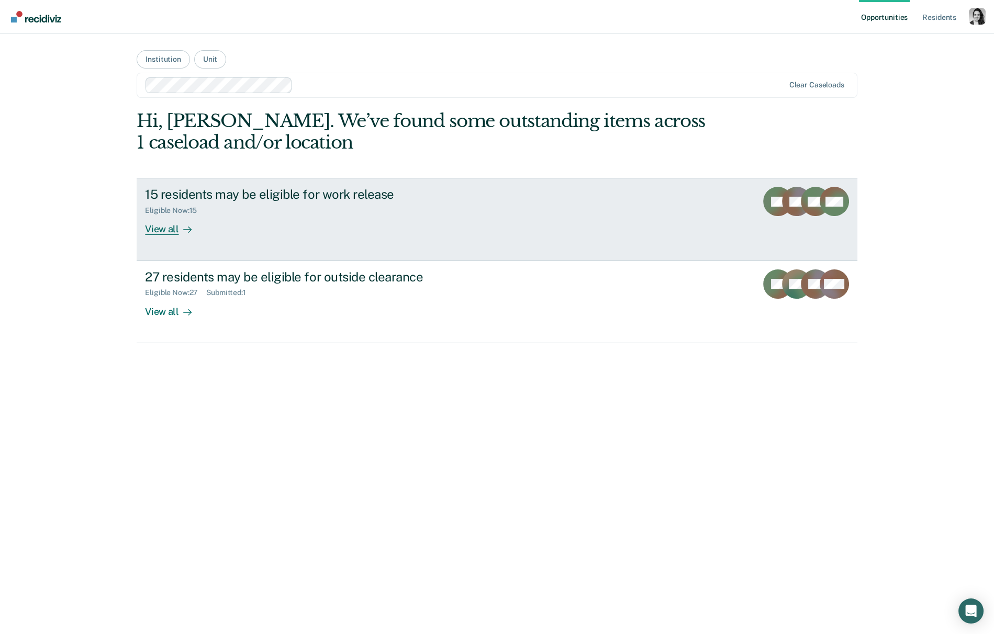
click at [176, 220] on div "View all" at bounding box center [174, 225] width 59 height 20
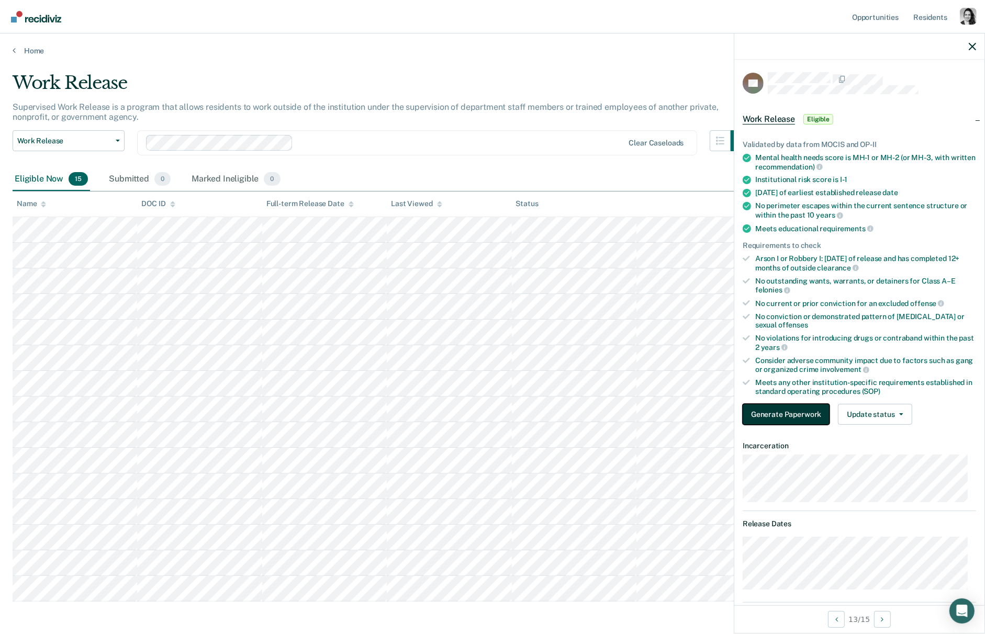
click at [786, 406] on button "Generate Paperwork" at bounding box center [786, 414] width 87 height 21
click at [886, 603] on button "Next Opportunity" at bounding box center [882, 619] width 17 height 17
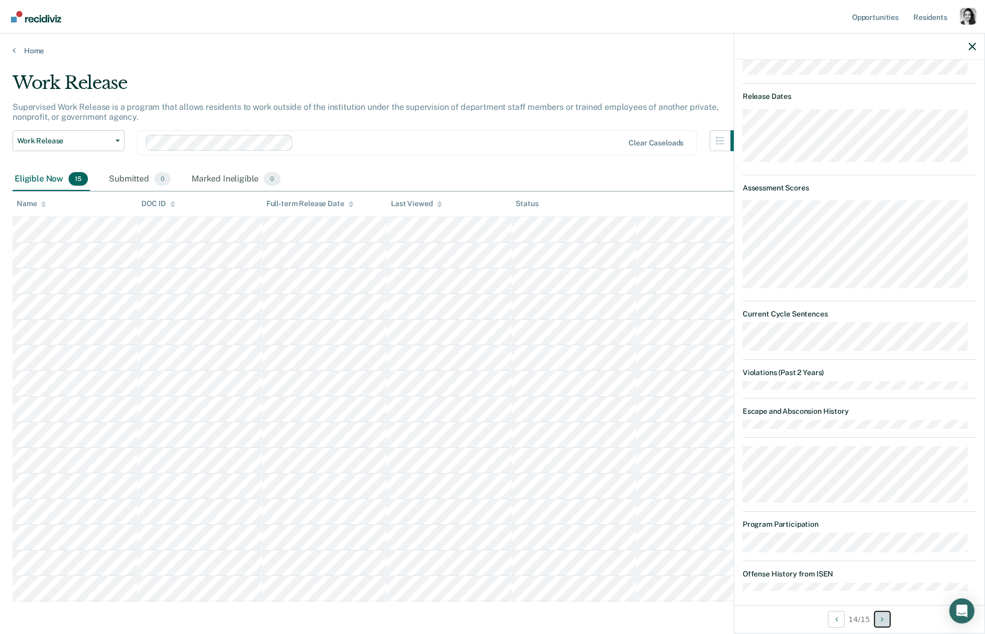
scroll to position [20, 0]
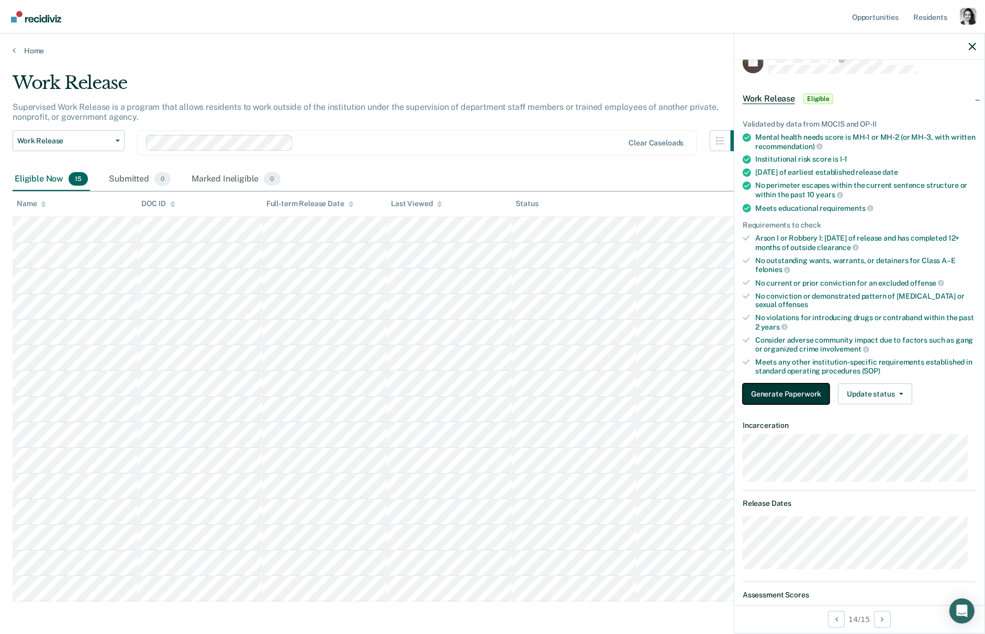
click at [792, 392] on button "Generate Paperwork" at bounding box center [786, 394] width 87 height 21
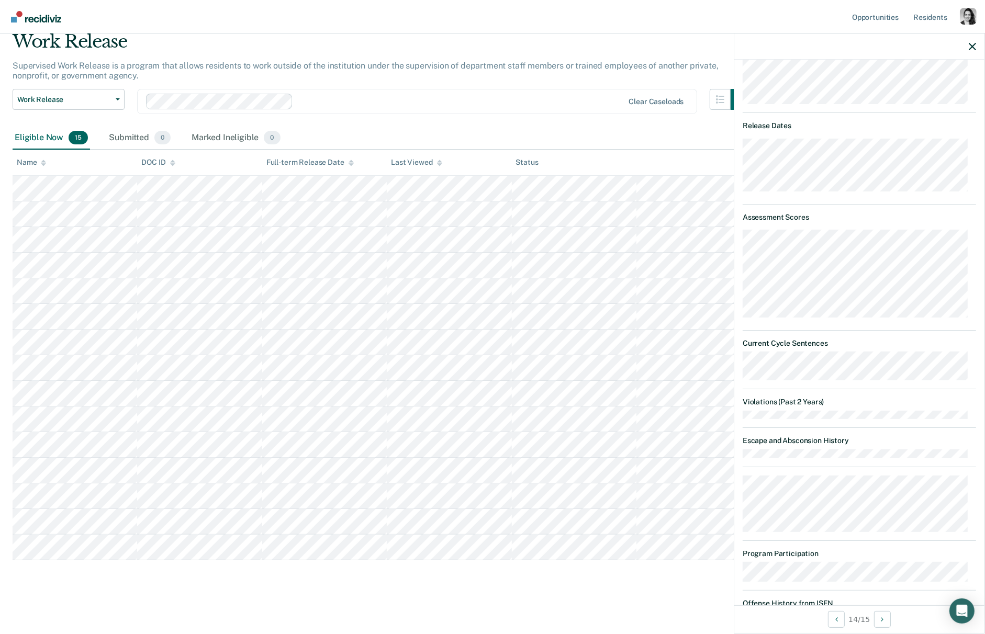
scroll to position [428, 0]
